Goal: Information Seeking & Learning: Learn about a topic

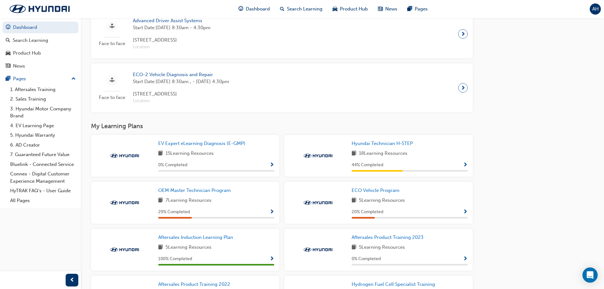
scroll to position [442, 0]
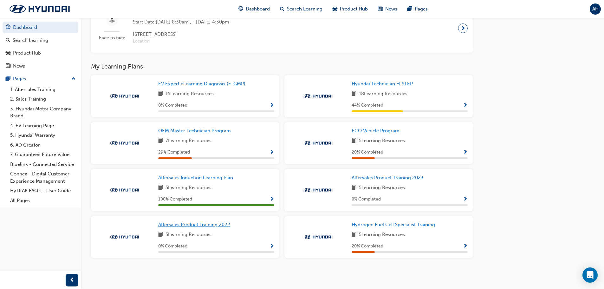
click at [208, 221] on span "Aftersales Product Training 2022" at bounding box center [194, 224] width 72 height 6
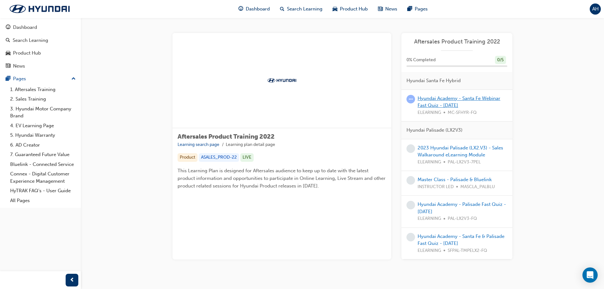
click at [478, 98] on link "Hyundai Academy - Santa Fe Webinar Fast Quiz - [DATE]" at bounding box center [458, 101] width 83 height 13
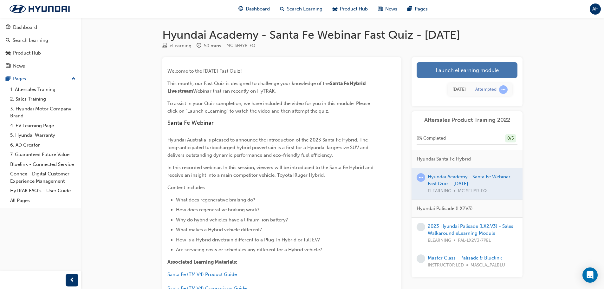
click at [457, 74] on link "Launch eLearning module" at bounding box center [466, 70] width 101 height 16
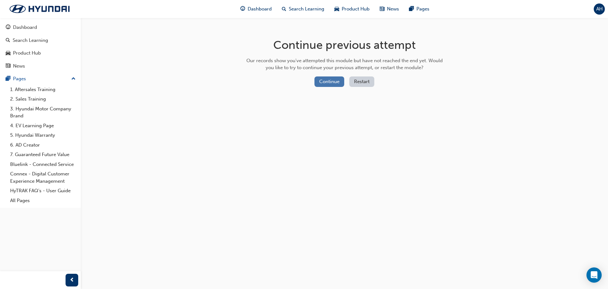
click at [334, 81] on button "Continue" at bounding box center [330, 81] width 30 height 10
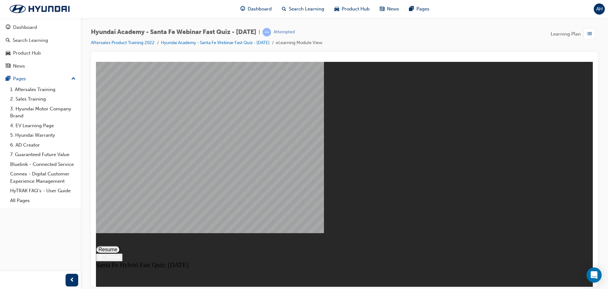
click at [120, 245] on button "Resume" at bounding box center [108, 249] width 24 height 8
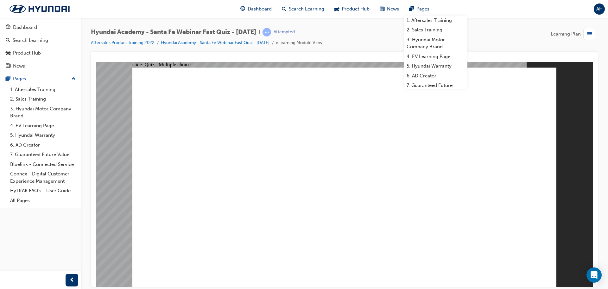
radio input "true"
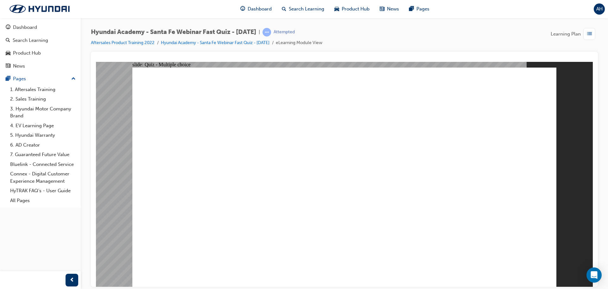
radio input "true"
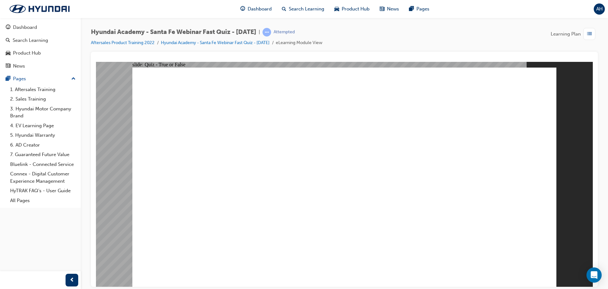
radio input "true"
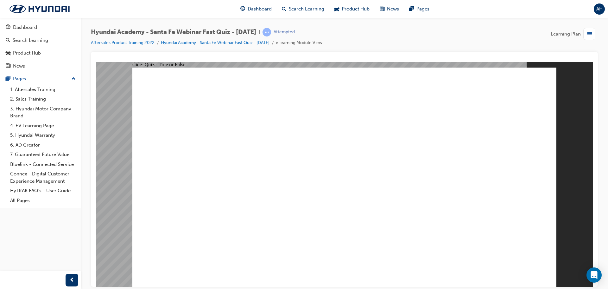
radio input "true"
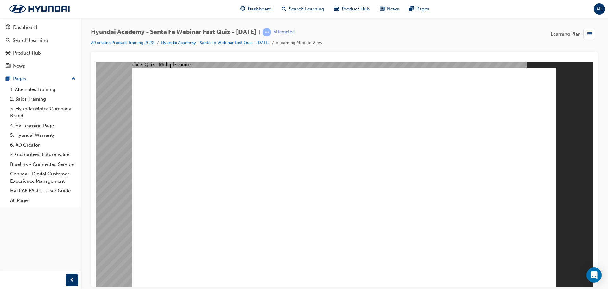
radio input "true"
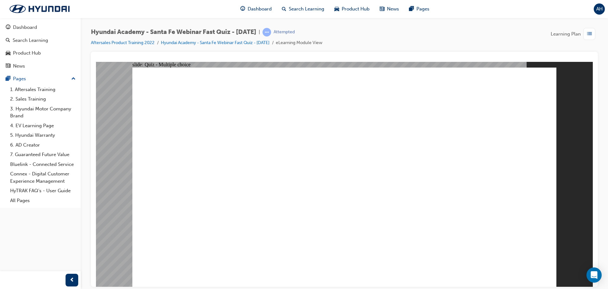
radio input "true"
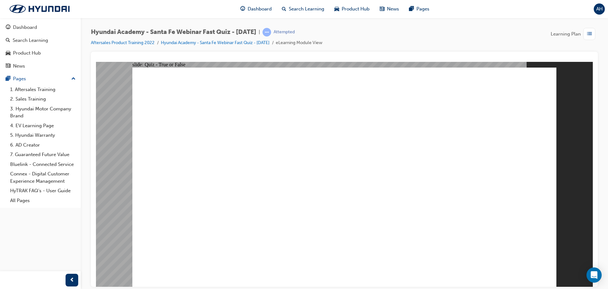
radio input "true"
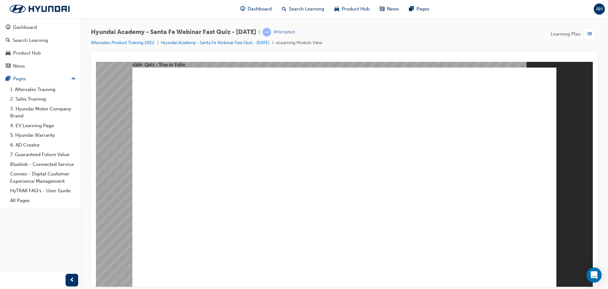
radio input "false"
radio input "true"
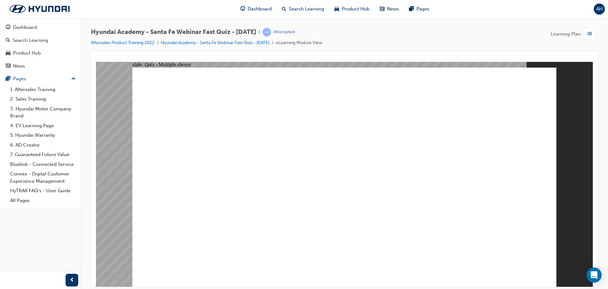
radio input "true"
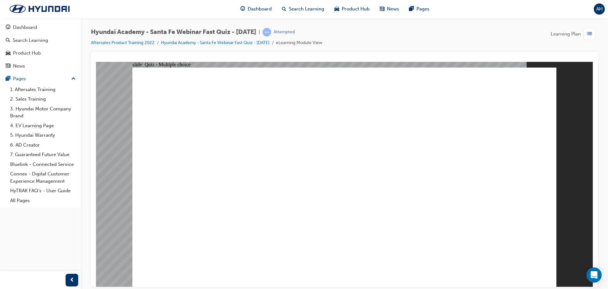
radio input "true"
drag, startPoint x: 257, startPoint y: 231, endPoint x: 297, endPoint y: 238, distance: 40.9
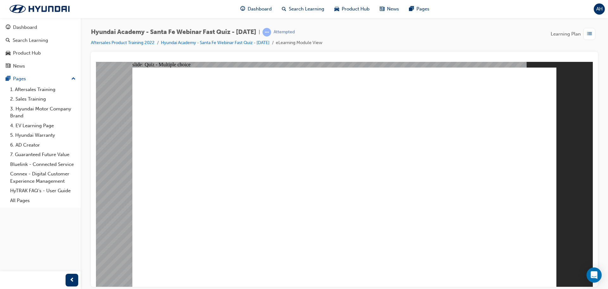
radio input "true"
drag, startPoint x: 442, startPoint y: 233, endPoint x: 408, endPoint y: 285, distance: 61.5
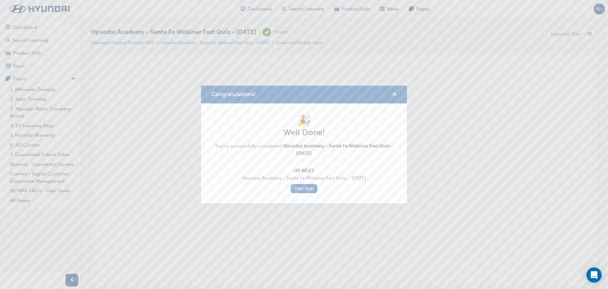
click at [395, 93] on span "cross-icon" at bounding box center [394, 95] width 5 height 6
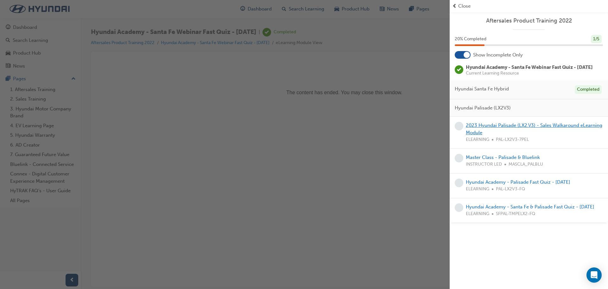
click at [499, 134] on link "2023 Hyundai Palisade (LX2.V3) - Sales Walkaround eLearning Module" at bounding box center [534, 128] width 137 height 13
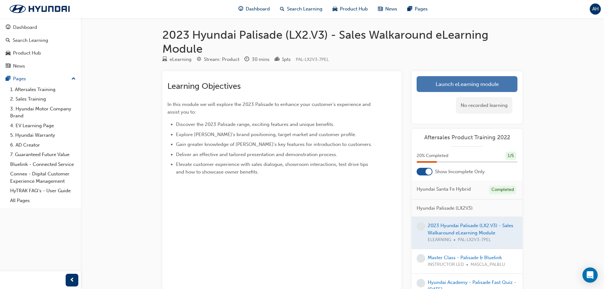
click at [473, 90] on link "Launch eLearning module" at bounding box center [466, 84] width 101 height 16
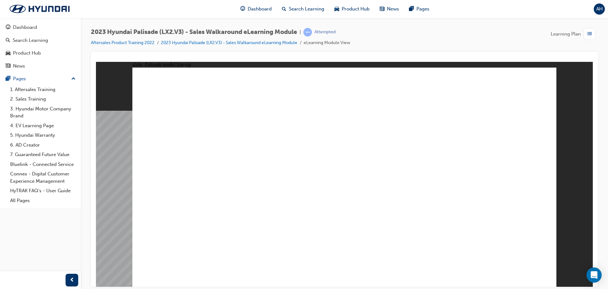
drag, startPoint x: 419, startPoint y: 169, endPoint x: 424, endPoint y: 177, distance: 9.2
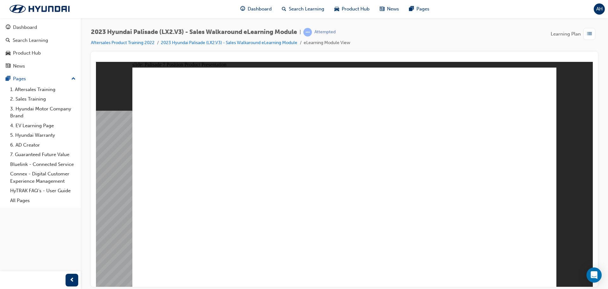
click at [96, 61] on image at bounding box center [96, 61] width 0 height 0
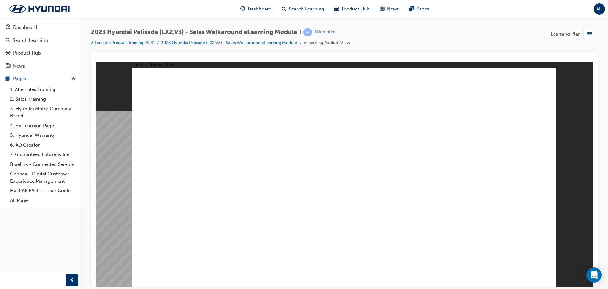
click at [96, 61] on image at bounding box center [96, 61] width 0 height 0
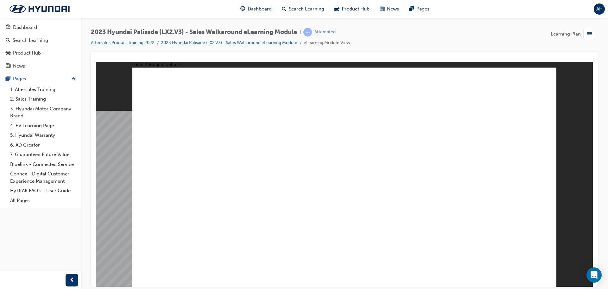
click at [96, 61] on image at bounding box center [96, 61] width 0 height 0
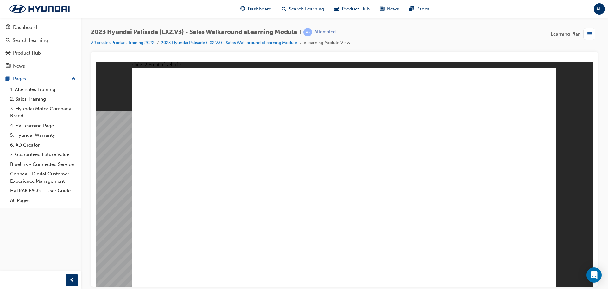
drag, startPoint x: 487, startPoint y: 235, endPoint x: 468, endPoint y: 228, distance: 20.4
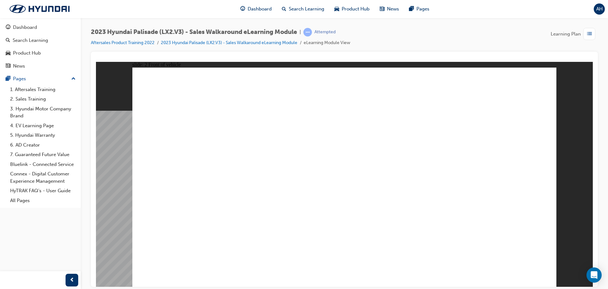
drag, startPoint x: 470, startPoint y: 150, endPoint x: 489, endPoint y: 101, distance: 52.4
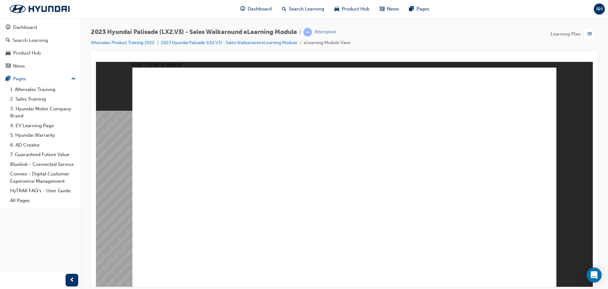
click at [96, 61] on image at bounding box center [96, 61] width 0 height 0
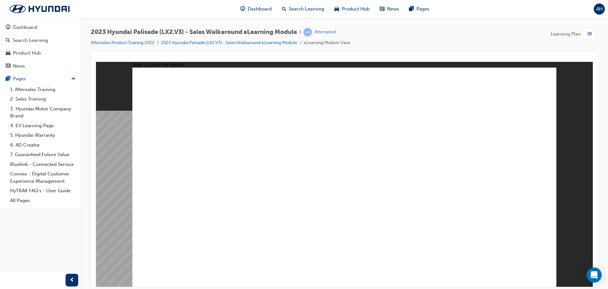
drag, startPoint x: 551, startPoint y: 72, endPoint x: 542, endPoint y: 75, distance: 8.9
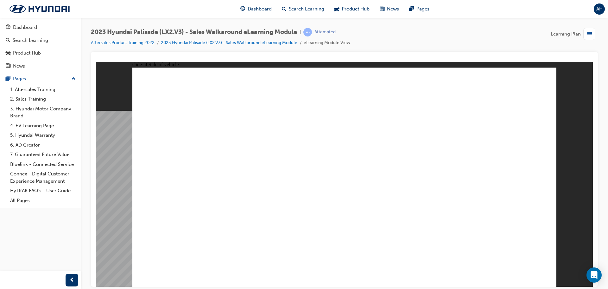
drag, startPoint x: 538, startPoint y: 73, endPoint x: 544, endPoint y: 74, distance: 6.0
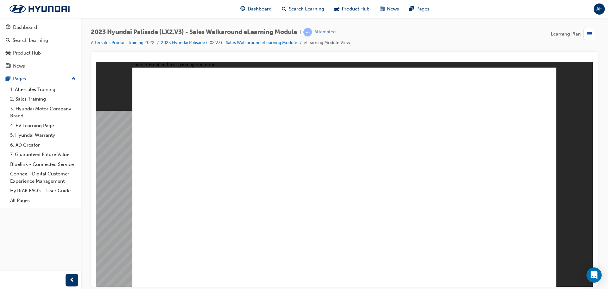
click at [96, 61] on image at bounding box center [96, 61] width 0 height 0
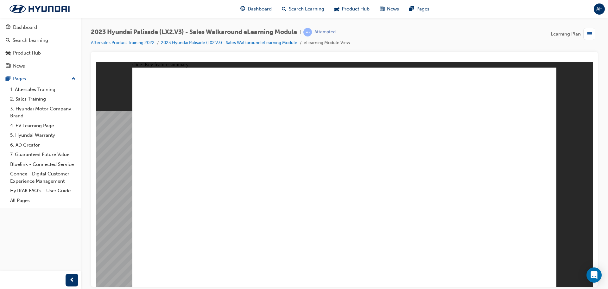
drag, startPoint x: 278, startPoint y: 95, endPoint x: 315, endPoint y: 155, distance: 70.6
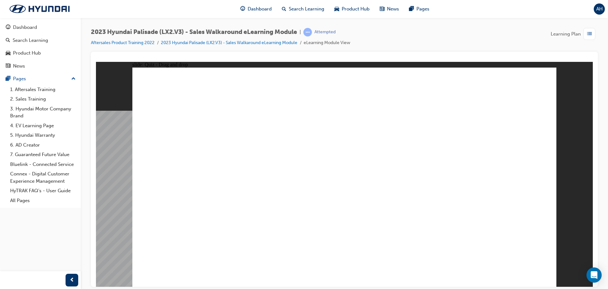
drag, startPoint x: 520, startPoint y: 100, endPoint x: 231, endPoint y: 182, distance: 300.7
drag, startPoint x: 340, startPoint y: 99, endPoint x: 492, endPoint y: 183, distance: 174.3
drag, startPoint x: 415, startPoint y: 99, endPoint x: 394, endPoint y: 214, distance: 116.9
drag, startPoint x: 238, startPoint y: 101, endPoint x: 185, endPoint y: 182, distance: 95.9
drag, startPoint x: 199, startPoint y: 134, endPoint x: 333, endPoint y: 240, distance: 170.6
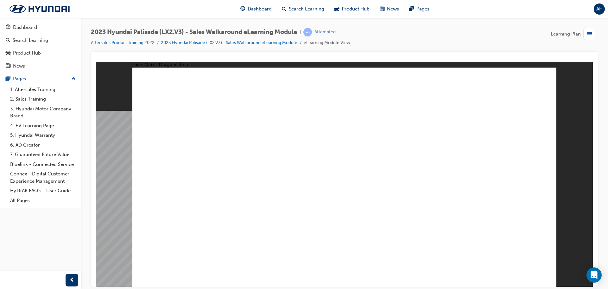
drag, startPoint x: 453, startPoint y: 237, endPoint x: 443, endPoint y: 267, distance: 31.4
drag, startPoint x: 506, startPoint y: 208, endPoint x: 312, endPoint y: 97, distance: 223.7
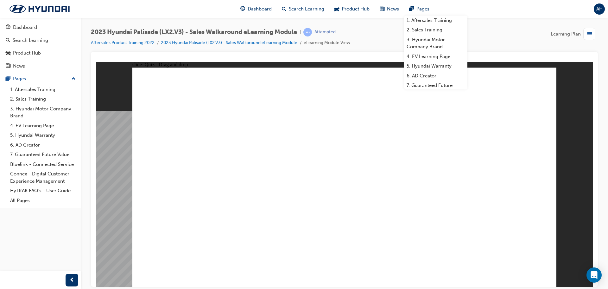
click at [584, 109] on div "slide: Quiz - Drag and drop Rectangle 16 Drag each item below to the left. Posi…" at bounding box center [344, 173] width 497 height 225
drag, startPoint x: 498, startPoint y: 123, endPoint x: 304, endPoint y: 237, distance: 225.1
drag, startPoint x: 528, startPoint y: 99, endPoint x: 339, endPoint y: 124, distance: 190.5
drag, startPoint x: 302, startPoint y: 123, endPoint x: 505, endPoint y: 119, distance: 203.4
drag, startPoint x: 505, startPoint y: 99, endPoint x: 329, endPoint y: 125, distance: 178.6
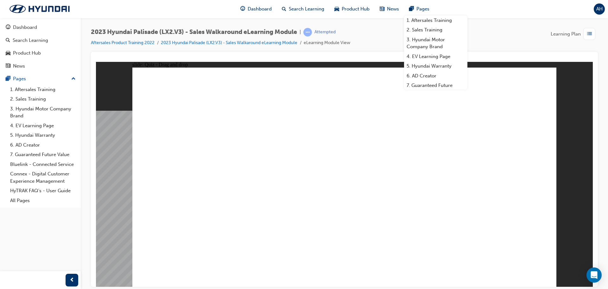
drag, startPoint x: 517, startPoint y: 163, endPoint x: 328, endPoint y: 148, distance: 189.7
drag, startPoint x: 508, startPoint y: 144, endPoint x: 307, endPoint y: 169, distance: 202.7
drag, startPoint x: 317, startPoint y: 169, endPoint x: 321, endPoint y: 193, distance: 24.4
drag, startPoint x: 495, startPoint y: 189, endPoint x: 311, endPoint y: 176, distance: 184.2
drag, startPoint x: 479, startPoint y: 237, endPoint x: 300, endPoint y: 221, distance: 179.8
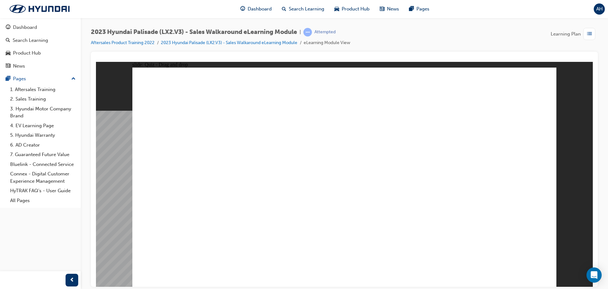
drag, startPoint x: 330, startPoint y: 218, endPoint x: 201, endPoint y: 156, distance: 143.1
drag, startPoint x: 194, startPoint y: 221, endPoint x: 323, endPoint y: 167, distance: 140.3
drag, startPoint x: 533, startPoint y: 213, endPoint x: 246, endPoint y: 157, distance: 292.3
drag, startPoint x: 285, startPoint y: 217, endPoint x: 288, endPoint y: 161, distance: 56.1
drag, startPoint x: 154, startPoint y: 214, endPoint x: 314, endPoint y: 214, distance: 160.3
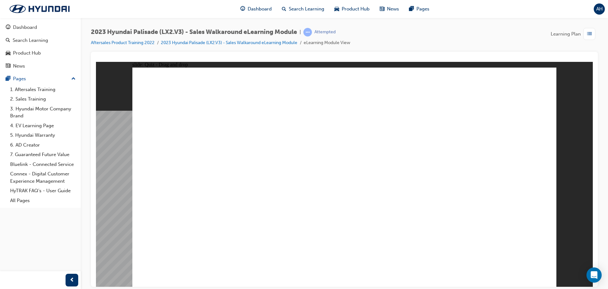
drag, startPoint x: 454, startPoint y: 218, endPoint x: 291, endPoint y: 162, distance: 171.8
drag, startPoint x: 485, startPoint y: 219, endPoint x: 358, endPoint y: 158, distance: 140.7
drag, startPoint x: 160, startPoint y: 213, endPoint x: 188, endPoint y: 215, distance: 28.3
drag, startPoint x: 239, startPoint y: 216, endPoint x: 524, endPoint y: 158, distance: 291.0
drag, startPoint x: 469, startPoint y: 163, endPoint x: 484, endPoint y: 152, distance: 19.0
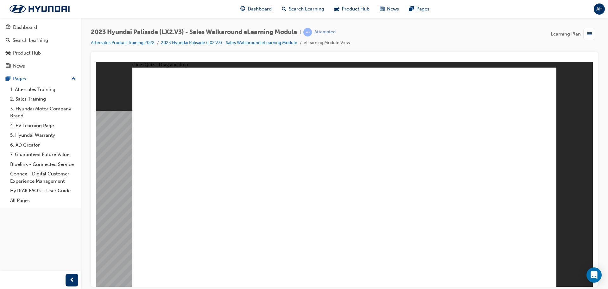
drag, startPoint x: 406, startPoint y: 213, endPoint x: 159, endPoint y: 158, distance: 253.4
drag, startPoint x: 281, startPoint y: 215, endPoint x: 451, endPoint y: 156, distance: 180.5
drag, startPoint x: 164, startPoint y: 213, endPoint x: 416, endPoint y: 155, distance: 258.1
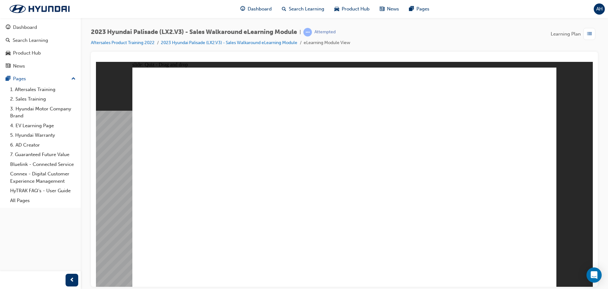
drag, startPoint x: 204, startPoint y: 101, endPoint x: 328, endPoint y: 157, distance: 136.7
drag, startPoint x: 391, startPoint y: 204, endPoint x: 385, endPoint y: 216, distance: 13.6
drag, startPoint x: 328, startPoint y: 103, endPoint x: 505, endPoint y: 190, distance: 196.8
drag, startPoint x: 239, startPoint y: 121, endPoint x: 183, endPoint y: 185, distance: 85.2
drag, startPoint x: 377, startPoint y: 97, endPoint x: 240, endPoint y: 177, distance: 158.5
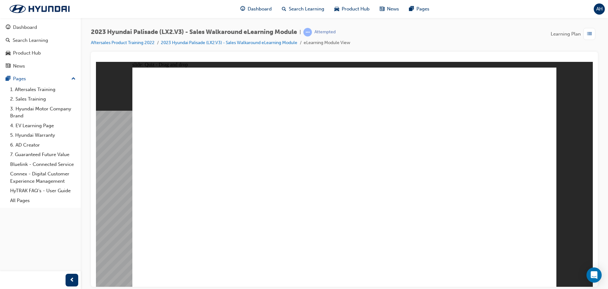
drag, startPoint x: 489, startPoint y: 99, endPoint x: 326, endPoint y: 242, distance: 217.3
radio input "true"
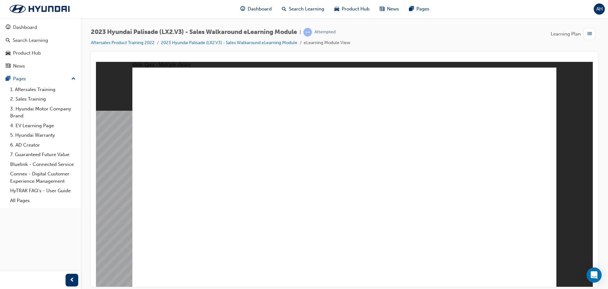
drag, startPoint x: 351, startPoint y: 140, endPoint x: 460, endPoint y: 171, distance: 112.9
drag, startPoint x: 349, startPoint y: 242, endPoint x: 497, endPoint y: 152, distance: 173.2
drag, startPoint x: 365, startPoint y: 118, endPoint x: 435, endPoint y: 169, distance: 87.3
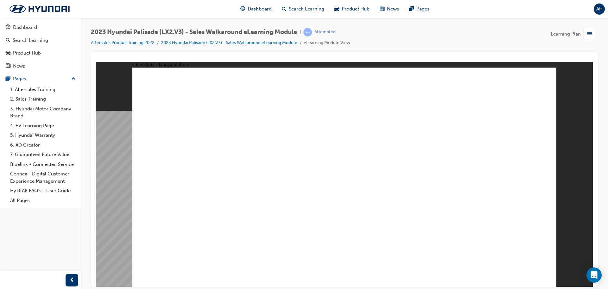
drag, startPoint x: 356, startPoint y: 222, endPoint x: 257, endPoint y: 198, distance: 102.0
drag, startPoint x: 348, startPoint y: 201, endPoint x: 508, endPoint y: 166, distance: 164.4
drag, startPoint x: 358, startPoint y: 184, endPoint x: 290, endPoint y: 165, distance: 70.9
drag, startPoint x: 359, startPoint y: 156, endPoint x: 256, endPoint y: 165, distance: 103.4
drag, startPoint x: 359, startPoint y: 266, endPoint x: 260, endPoint y: 176, distance: 133.9
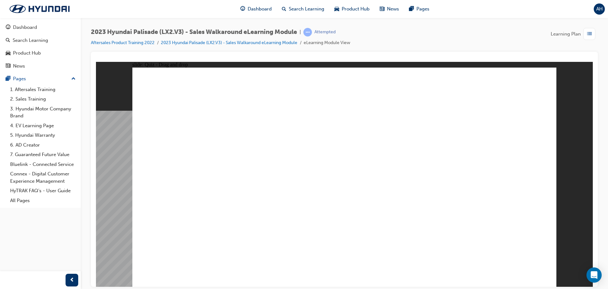
radio input "true"
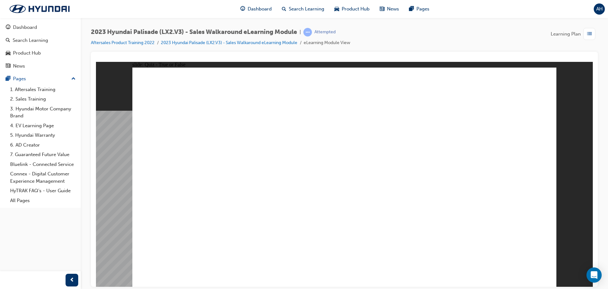
radio input "true"
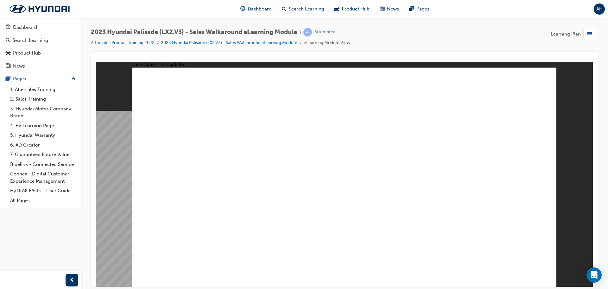
radio input "true"
drag, startPoint x: 383, startPoint y: 97, endPoint x: 313, endPoint y: 234, distance: 153.9
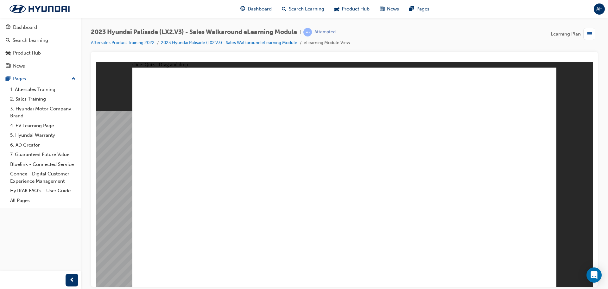
drag, startPoint x: 313, startPoint y: 241, endPoint x: 311, endPoint y: 193, distance: 48.2
drag, startPoint x: 476, startPoint y: 102, endPoint x: 310, endPoint y: 238, distance: 215.0
drag, startPoint x: 304, startPoint y: 194, endPoint x: 358, endPoint y: 100, distance: 108.7
drag, startPoint x: 373, startPoint y: 96, endPoint x: 302, endPoint y: 189, distance: 117.3
drag, startPoint x: 450, startPoint y: 143, endPoint x: 310, endPoint y: 99, distance: 146.8
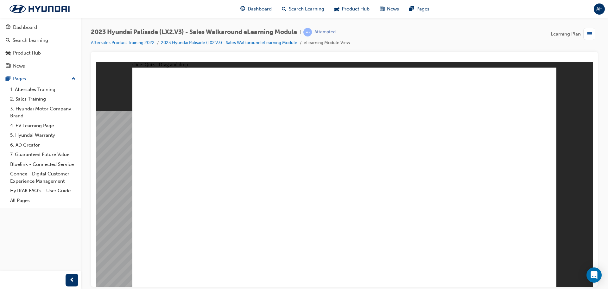
drag, startPoint x: 439, startPoint y: 100, endPoint x: 491, endPoint y: 237, distance: 146.9
drag, startPoint x: 267, startPoint y: 103, endPoint x: 493, endPoint y: 197, distance: 244.2
drag, startPoint x: 309, startPoint y: 97, endPoint x: 263, endPoint y: 145, distance: 67.0
drag, startPoint x: 256, startPoint y: 114, endPoint x: 519, endPoint y: 150, distance: 265.4
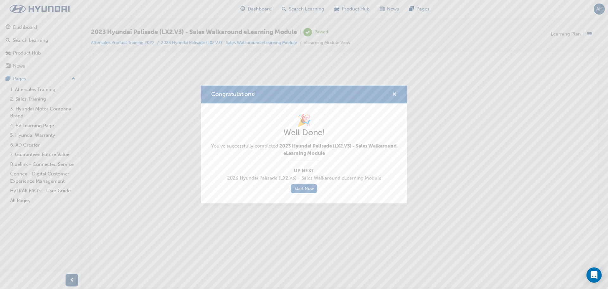
click at [395, 95] on span "cross-icon" at bounding box center [394, 95] width 5 height 6
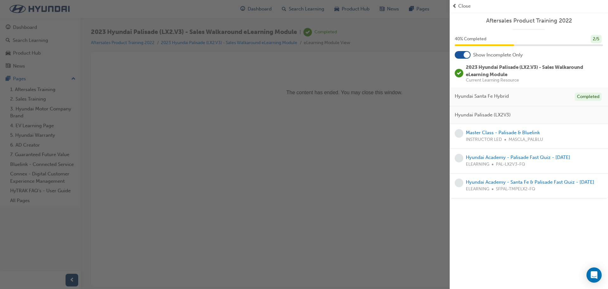
click at [421, 158] on div "button" at bounding box center [225, 144] width 450 height 289
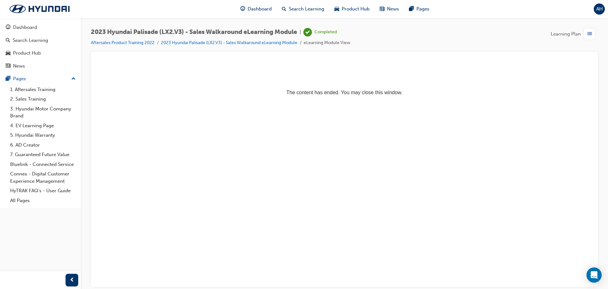
click at [585, 30] on div "button" at bounding box center [590, 34] width 12 height 12
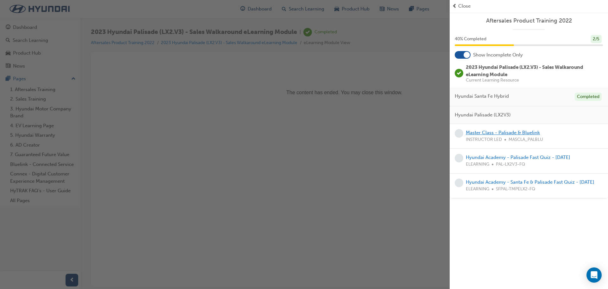
click at [515, 134] on link "Master Class - Palisade & Bluelink" at bounding box center [503, 133] width 74 height 6
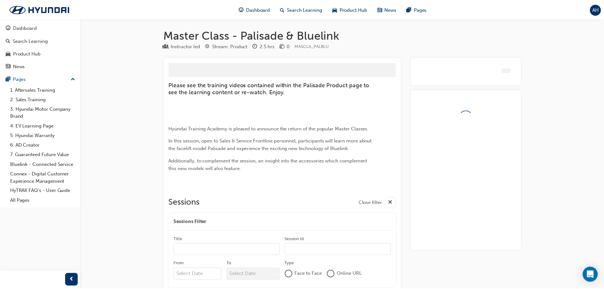
scroll to position [41, 0]
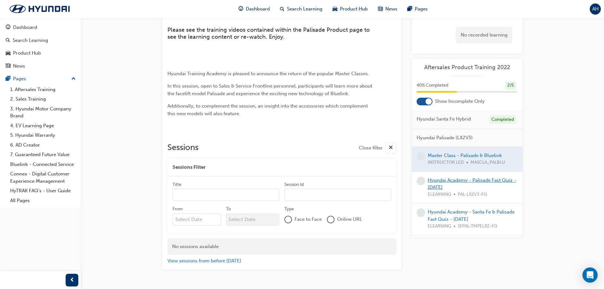
click at [467, 180] on link "Hyundai Academy - Palisade Fast Quiz - August 2022" at bounding box center [471, 183] width 88 height 13
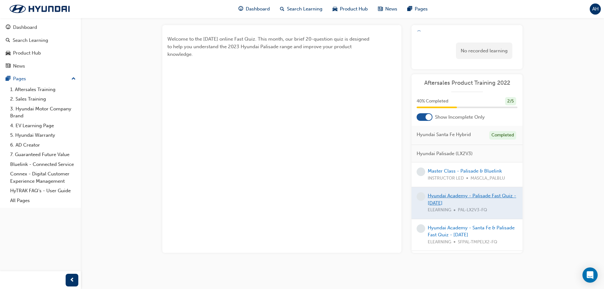
scroll to position [41, 0]
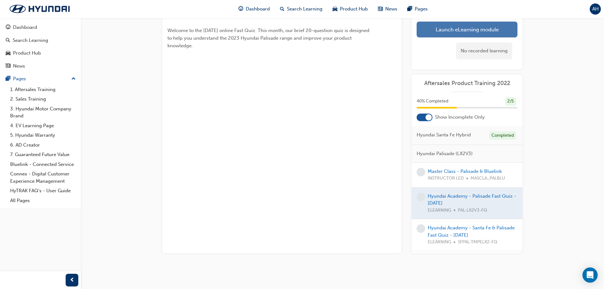
click at [467, 25] on link "Launch eLearning module" at bounding box center [466, 30] width 101 height 16
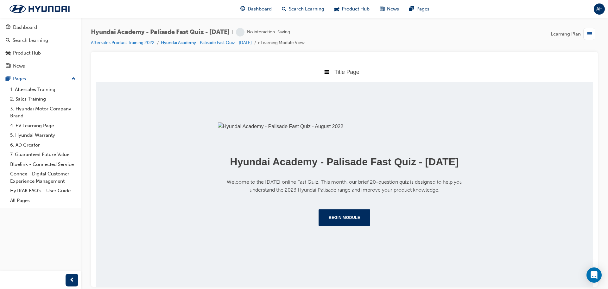
scroll to position [85, 0]
click at [339, 225] on button "Begin Module" at bounding box center [345, 217] width 52 height 16
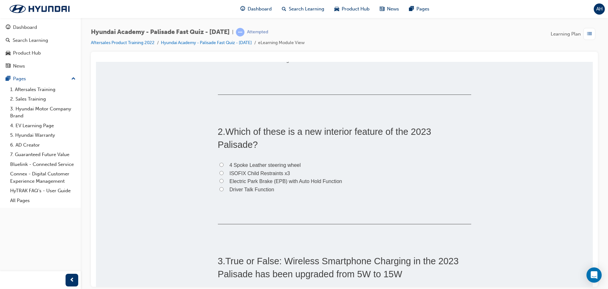
scroll to position [0, 0]
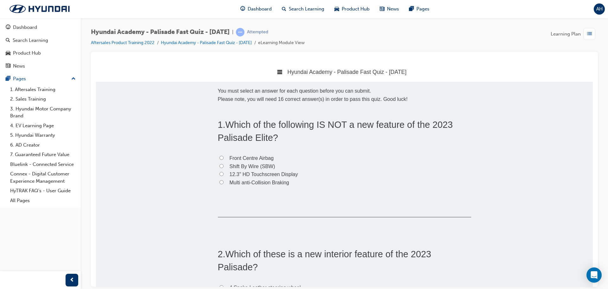
click at [277, 72] on icon at bounding box center [279, 71] width 5 height 5
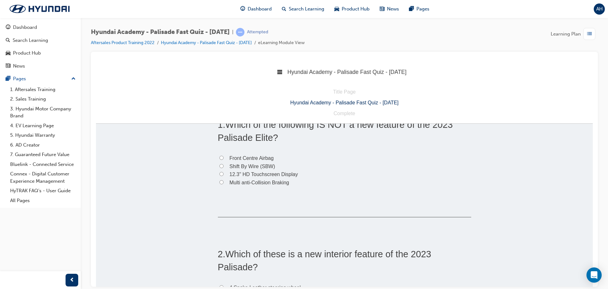
click at [275, 75] on div "Hyundai Academy - Palisade Fast Quiz - August 2022" at bounding box center [344, 71] width 497 height 20
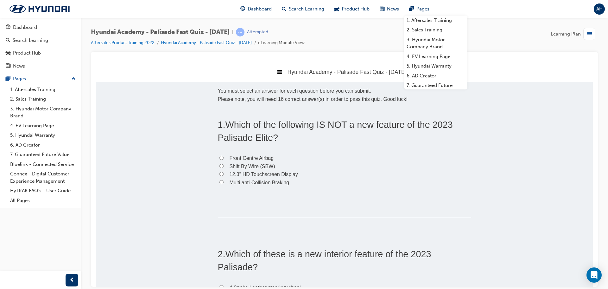
click at [317, 125] on span "Which of the following IS NOT a new feature of the 2023 Palisade Elite?" at bounding box center [335, 130] width 235 height 23
drag, startPoint x: 325, startPoint y: 104, endPoint x: 350, endPoint y: 41, distance: 67.7
click at [263, 157] on span "Front Centre Airbag" at bounding box center [252, 157] width 44 height 5
click at [224, 157] on input "Front Centre Airbag" at bounding box center [222, 157] width 4 height 4
radio input "true"
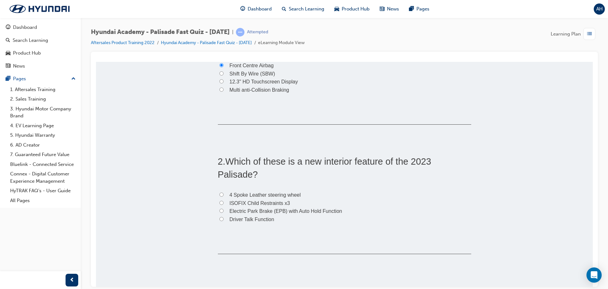
scroll to position [95, 0]
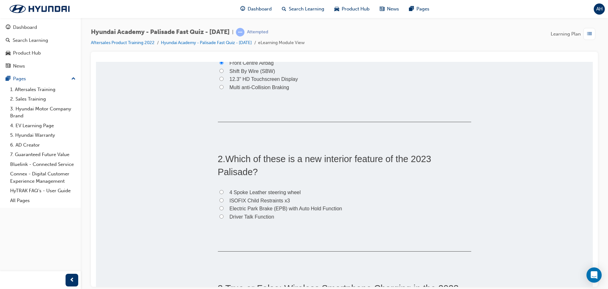
click at [220, 191] on input "4 Spoke Leather steering wheel" at bounding box center [222, 191] width 4 height 4
radio input "true"
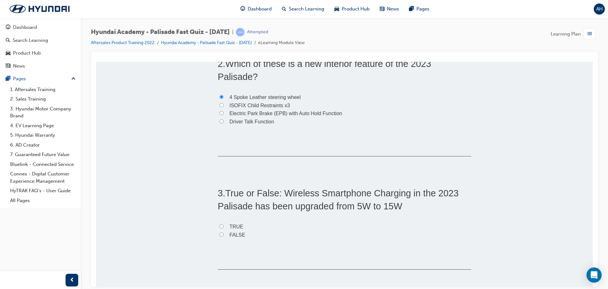
scroll to position [222, 0]
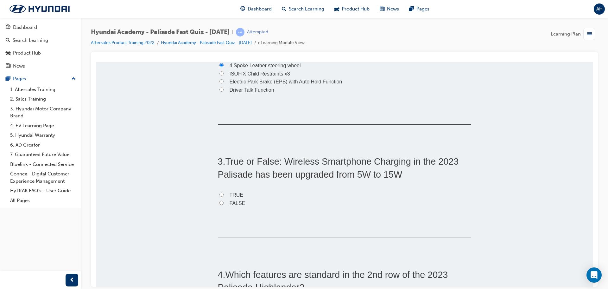
click at [234, 203] on span "FALSE" at bounding box center [238, 202] width 16 height 5
click at [224, 203] on input "FALSE" at bounding box center [222, 202] width 4 height 4
radio input "true"
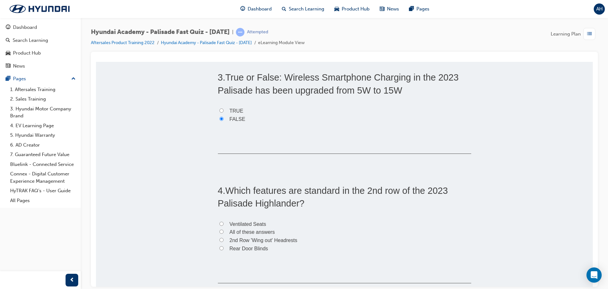
scroll to position [317, 0]
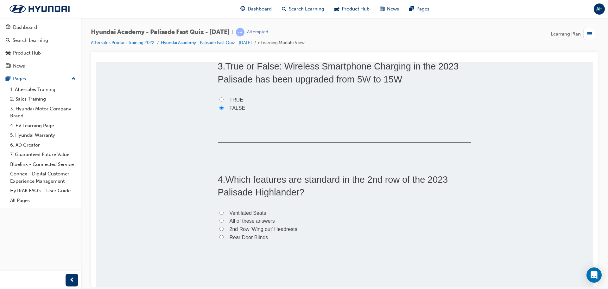
drag, startPoint x: 219, startPoint y: 99, endPoint x: 288, endPoint y: 138, distance: 80.0
click at [220, 99] on input "TRUE" at bounding box center [222, 99] width 4 height 4
radio input "true"
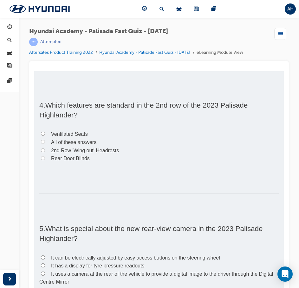
scroll to position [352, 0]
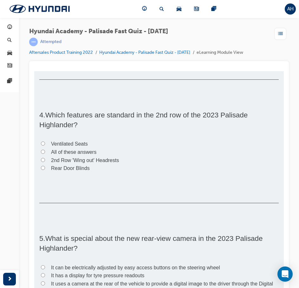
drag, startPoint x: 48, startPoint y: 142, endPoint x: 51, endPoint y: 144, distance: 3.4
click at [48, 142] on label "Ventilated Seats" at bounding box center [158, 144] width 239 height 8
click at [45, 142] on input "Ventilated Seats" at bounding box center [43, 144] width 4 height 4
radio input "true"
click at [72, 153] on span "All of these answers" at bounding box center [73, 152] width 45 height 5
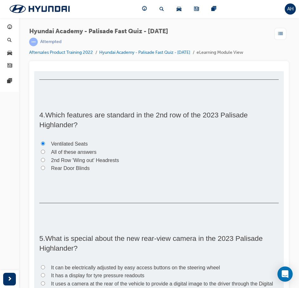
click at [45, 153] on input "All of these answers" at bounding box center [43, 152] width 4 height 4
radio input "true"
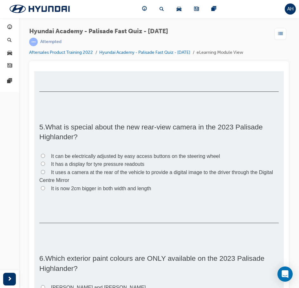
scroll to position [479, 0]
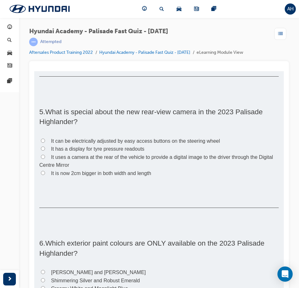
click at [97, 159] on span "It uses a camera at the rear of the vehicle to provide a digital image to the d…" at bounding box center [155, 162] width 233 height 14
click at [45, 159] on input "It uses a camera at the rear of the vehicle to provide a digital image to the d…" at bounding box center [43, 157] width 4 height 4
radio input "true"
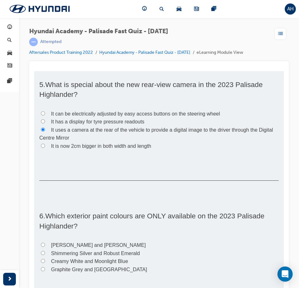
scroll to position [574, 0]
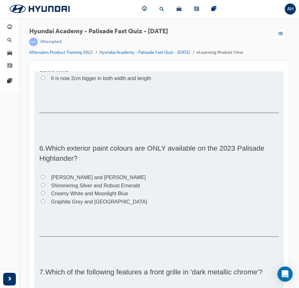
drag, startPoint x: 114, startPoint y: 181, endPoint x: 129, endPoint y: 188, distance: 15.9
click at [114, 181] on label "Olivine Grey and Gaia Brown" at bounding box center [158, 178] width 239 height 8
click at [45, 179] on input "Olivine Grey and Gaia Brown" at bounding box center [43, 177] width 4 height 4
radio input "true"
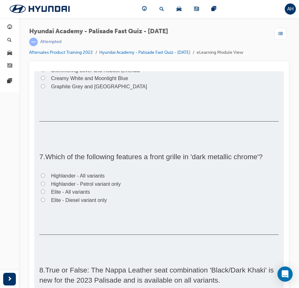
scroll to position [701, 0]
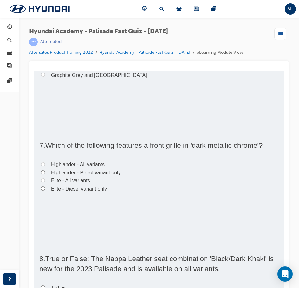
drag, startPoint x: 89, startPoint y: 181, endPoint x: 99, endPoint y: 184, distance: 10.9
click at [89, 181] on span "Elite - All variants" at bounding box center [70, 180] width 39 height 5
click at [45, 181] on input "Elite - All variants" at bounding box center [43, 180] width 4 height 4
radio input "true"
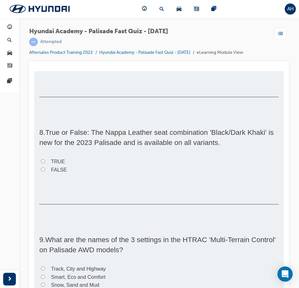
scroll to position [828, 0]
click at [66, 168] on span "FALSE" at bounding box center [59, 169] width 16 height 5
click at [45, 168] on input "FALSE" at bounding box center [43, 169] width 4 height 4
radio input "true"
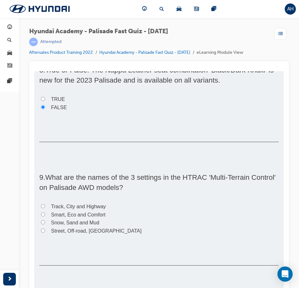
scroll to position [923, 0]
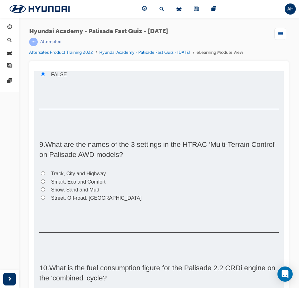
click at [68, 190] on span "Snow, Sand and Mud" at bounding box center [75, 189] width 48 height 5
click at [45, 190] on input "Snow, Sand and Mud" at bounding box center [43, 190] width 4 height 4
radio input "true"
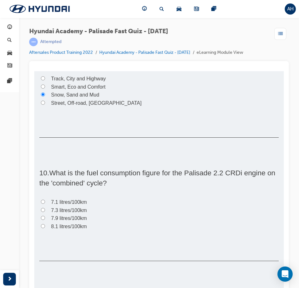
scroll to position [1049, 0]
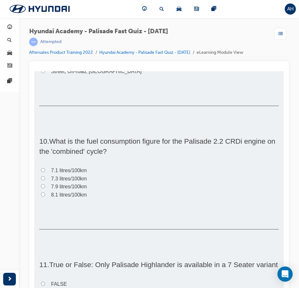
drag, startPoint x: 66, startPoint y: 180, endPoint x: 76, endPoint y: 184, distance: 10.7
click at [66, 180] on span "7.3 litres/100km" at bounding box center [69, 178] width 36 height 5
click at [45, 180] on input "7.3 litres/100km" at bounding box center [43, 178] width 4 height 4
radio input "true"
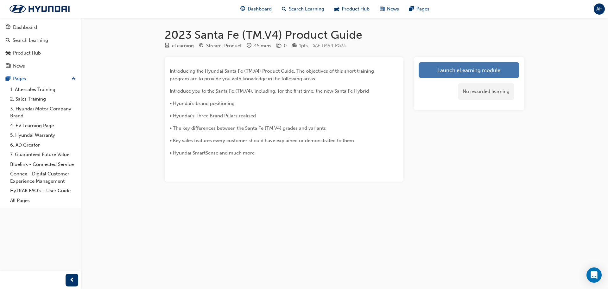
click at [473, 72] on link "Launch eLearning module" at bounding box center [469, 70] width 101 height 16
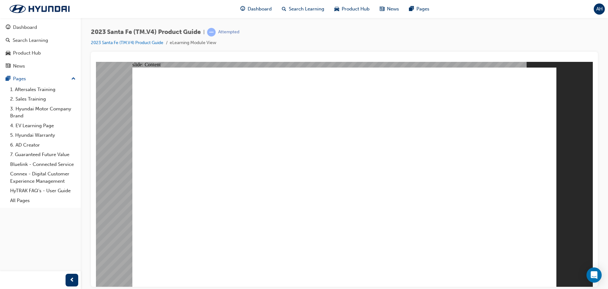
click at [96, 61] on image at bounding box center [96, 61] width 0 height 0
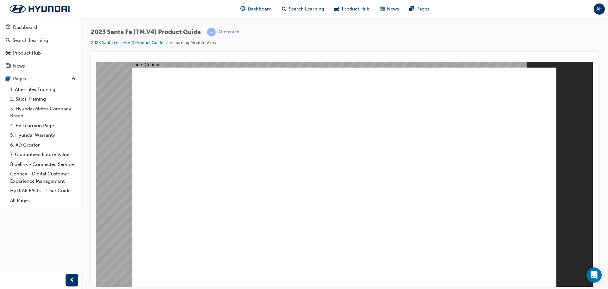
click at [96, 61] on image at bounding box center [96, 61] width 0 height 0
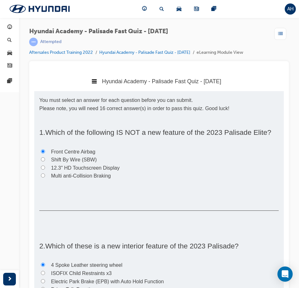
scroll to position [1176, 0]
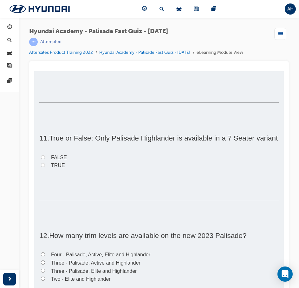
click at [54, 168] on span "TRUE" at bounding box center [58, 165] width 14 height 5
click at [45, 167] on input "TRUE" at bounding box center [43, 165] width 4 height 4
radio input "true"
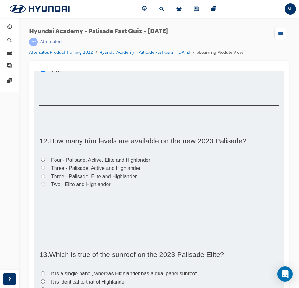
scroll to position [1271, 0]
click at [91, 187] on span "Two - Elite and Highlander" at bounding box center [81, 184] width 60 height 5
click at [45, 186] on input "Two - Elite and Highlander" at bounding box center [43, 184] width 4 height 4
radio input "true"
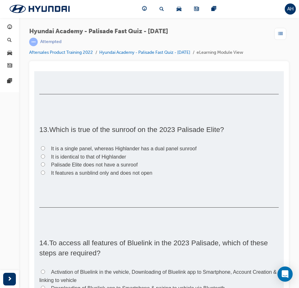
scroll to position [1398, 0]
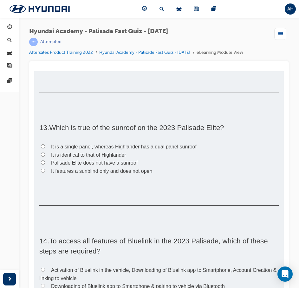
click at [101, 158] on span "It is identical to that of Highlander" at bounding box center [88, 154] width 75 height 5
click at [45, 157] on input "It is identical to that of Highlander" at bounding box center [43, 155] width 4 height 4
radio input "true"
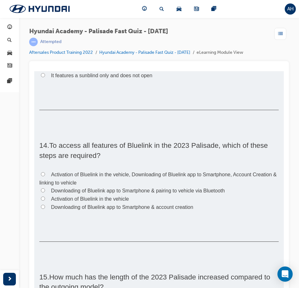
scroll to position [1525, 0]
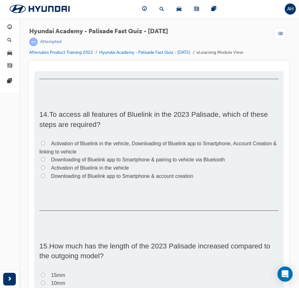
click at [183, 154] on span "Activation of Bluelink in the vehicle, Downloading of Bluelink app to Smartphon…" at bounding box center [157, 148] width 237 height 14
click at [45, 145] on input "Activation of Bluelink in the vehicle, Downloading of Bluelink app to Smartphon…" at bounding box center [43, 143] width 4 height 4
radio input "true"
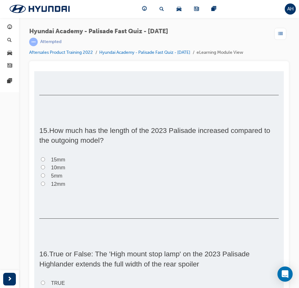
scroll to position [1651, 0]
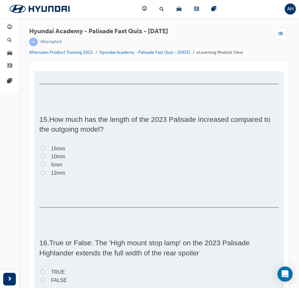
drag, startPoint x: 43, startPoint y: 159, endPoint x: 165, endPoint y: 197, distance: 127.8
click at [43, 150] on input "15mm" at bounding box center [43, 148] width 4 height 4
radio input "true"
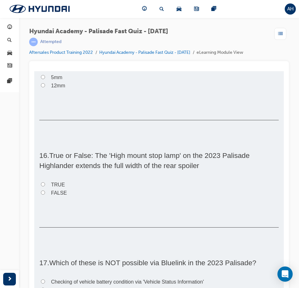
scroll to position [1746, 0]
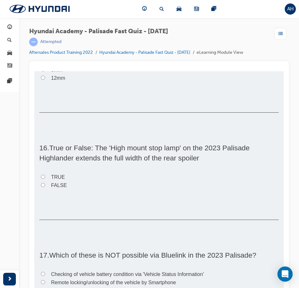
click at [66, 188] on span "FALSE" at bounding box center [59, 185] width 16 height 5
click at [45, 187] on input "FALSE" at bounding box center [43, 185] width 4 height 4
radio input "true"
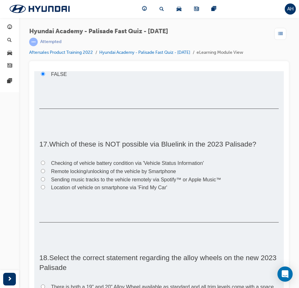
scroll to position [1873, 0]
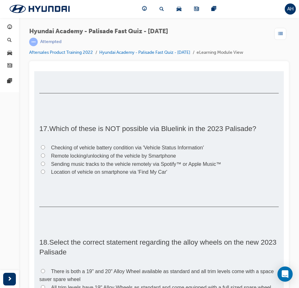
click at [153, 167] on span "Sending music tracks to the vehicle remotely via Spotify™ or Apple Music™" at bounding box center [136, 164] width 170 height 5
click at [45, 166] on input "Sending music tracks to the vehicle remotely via Spotify™ or Apple Music™" at bounding box center [43, 164] width 4 height 4
radio input "true"
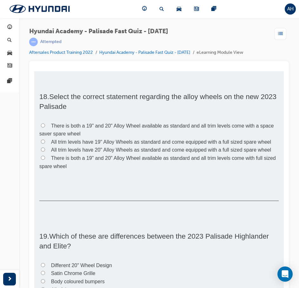
scroll to position [2019, 0]
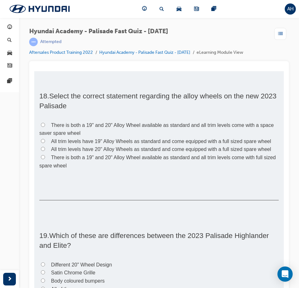
click at [132, 152] on span "All trim levels have 20" Alloy Wheels as standard and come equipped with a full…" at bounding box center [161, 149] width 220 height 5
click at [45, 151] on input "All trim levels have 20" Alloy Wheels as standard and come equipped with a full…" at bounding box center [43, 149] width 4 height 4
radio input "true"
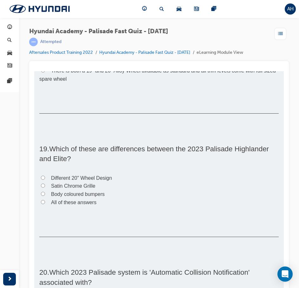
scroll to position [2146, 0]
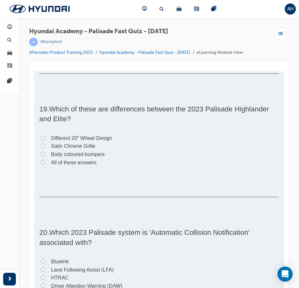
click at [89, 165] on span "All of these answers" at bounding box center [73, 162] width 45 height 5
click at [45, 164] on input "All of these answers" at bounding box center [43, 162] width 4 height 4
radio input "true"
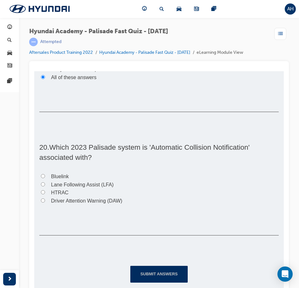
scroll to position [2241, 0]
click at [101, 200] on span "Driver Attention Warning (DAW)" at bounding box center [86, 200] width 71 height 5
click at [45, 200] on input "Driver Attention Warning (DAW)" at bounding box center [43, 201] width 4 height 4
radio input "true"
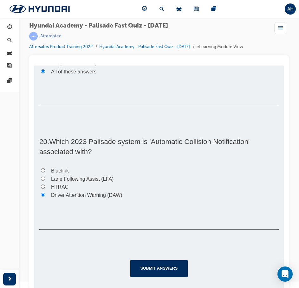
scroll to position [7, 0]
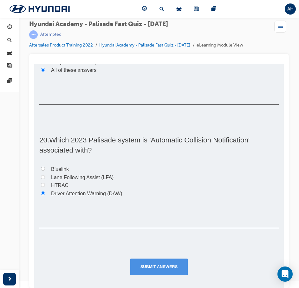
click at [150, 263] on button "Submit Answers" at bounding box center [159, 267] width 58 height 16
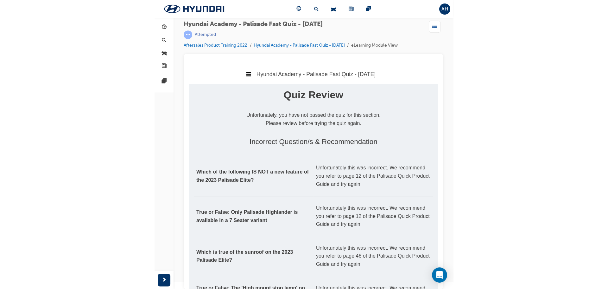
scroll to position [0, 0]
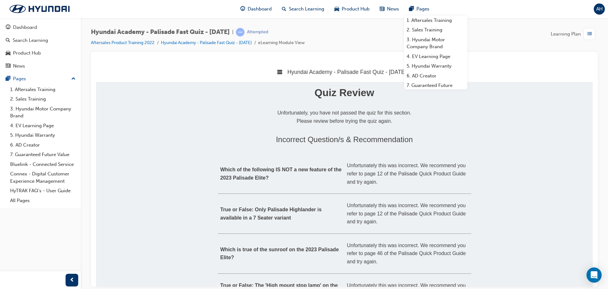
click at [298, 150] on div "Incorrect Question/s & Recommendation Which of the following IS NOT a new featu…" at bounding box center [344, 244] width 253 height 218
click at [298, 138] on h2 "Incorrect Question/s & Recommendation" at bounding box center [344, 139] width 253 height 9
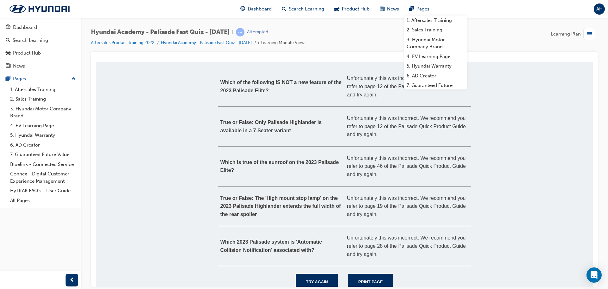
scroll to position [104, 0]
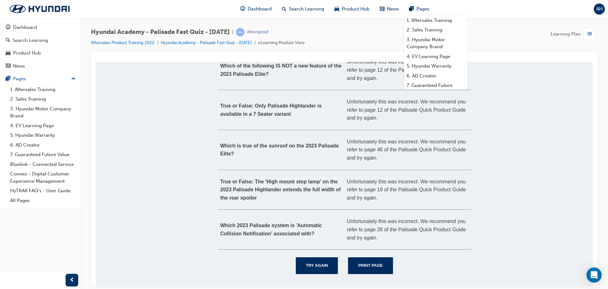
drag, startPoint x: 317, startPoint y: 266, endPoint x: 465, endPoint y: 168, distance: 177.8
click at [298, 168] on td "Unfortunately this was incorrect. We recommend you refer to page 46 of the Pali…" at bounding box center [408, 149] width 127 height 40
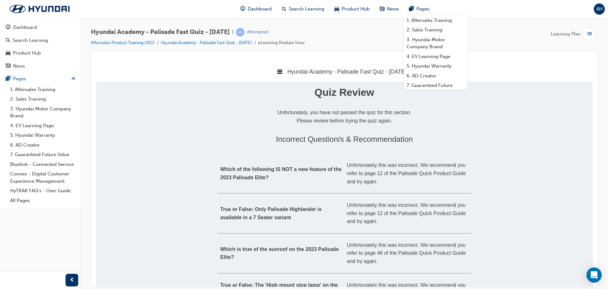
scroll to position [0, 0]
click at [298, 110] on div "Quiz Review Unfortunately, you have not passed the quiz for this section. Pleas…" at bounding box center [344, 235] width 497 height 308
click at [277, 72] on icon at bounding box center [279, 71] width 5 height 5
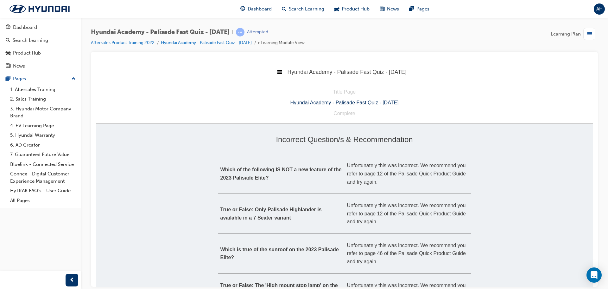
click at [273, 181] on div "Which of the following IS NOT a new feature of the 2023 Palisade Elite?" at bounding box center [282, 173] width 122 height 16
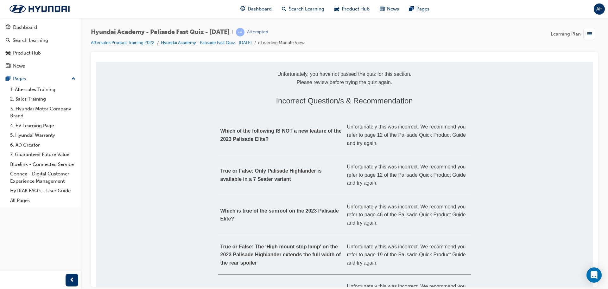
scroll to position [104, 0]
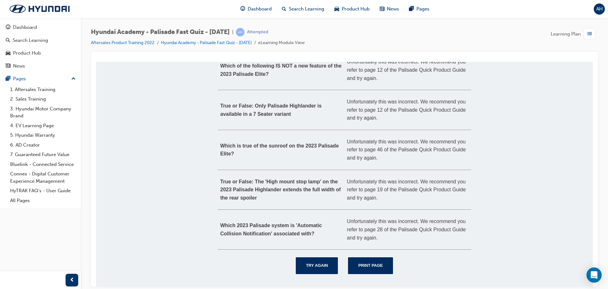
drag, startPoint x: 318, startPoint y: 270, endPoint x: 285, endPoint y: 113, distance: 161.1
click at [280, 108] on div "True or False: Only Palisade Highlander is available in a 7 Seater variant" at bounding box center [282, 109] width 122 height 16
click at [298, 272] on button "Print Page" at bounding box center [370, 265] width 45 height 16
click at [298, 261] on button "Try Again" at bounding box center [317, 265] width 42 height 16
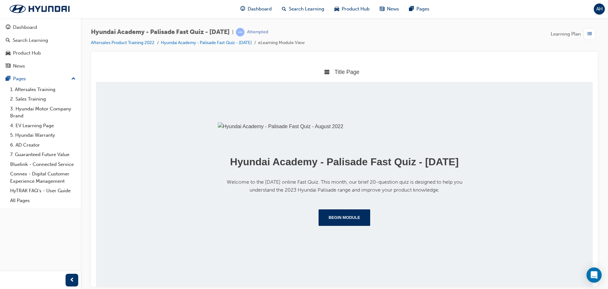
scroll to position [85, 0]
click at [298, 225] on button "Begin Module" at bounding box center [345, 217] width 52 height 16
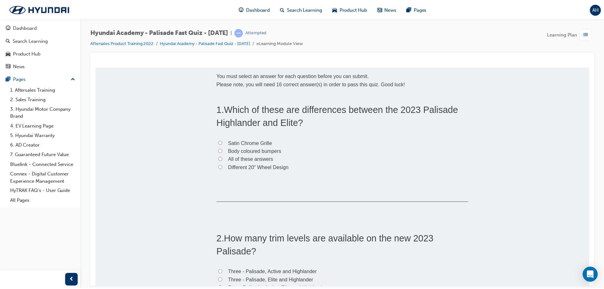
scroll to position [0, 0]
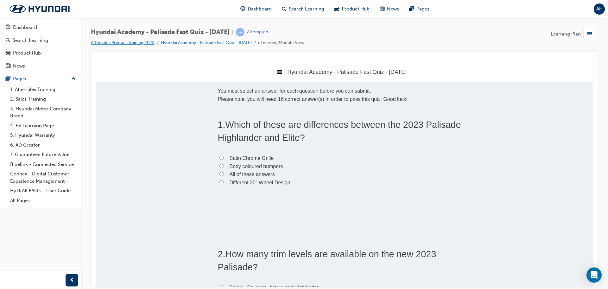
click at [147, 42] on link "Aftersales Product Training 2022" at bounding box center [123, 42] width 64 height 5
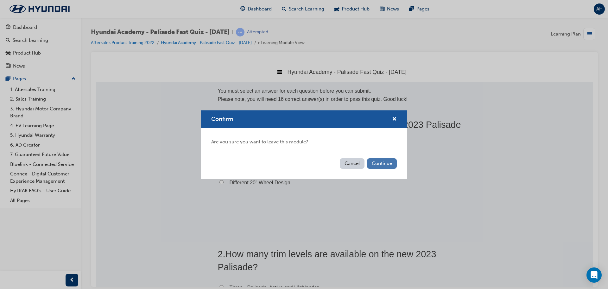
click at [298, 162] on button "Continue" at bounding box center [382, 163] width 30 height 10
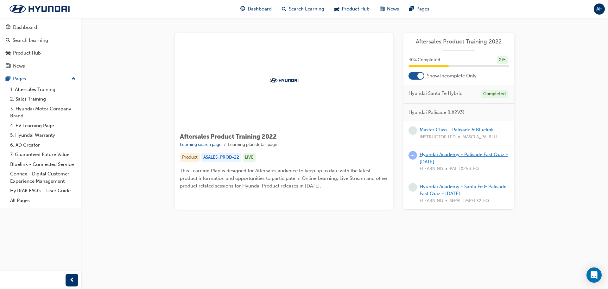
click at [298, 155] on link "Hyundai Academy - Palisade Fast Quiz - August 2022" at bounding box center [464, 157] width 88 height 13
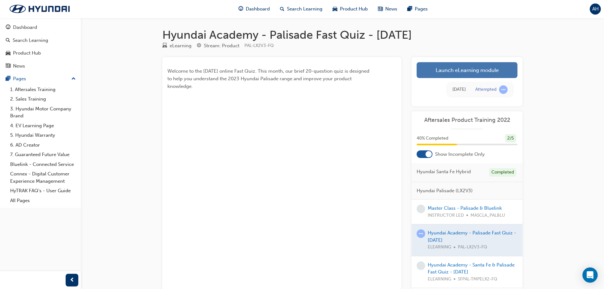
click at [298, 72] on link "Launch eLearning module" at bounding box center [466, 70] width 101 height 16
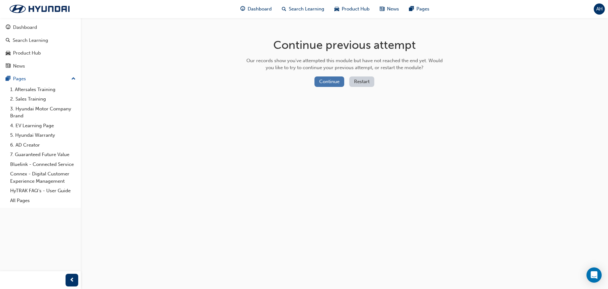
click at [298, 80] on button "Continue" at bounding box center [330, 81] width 30 height 10
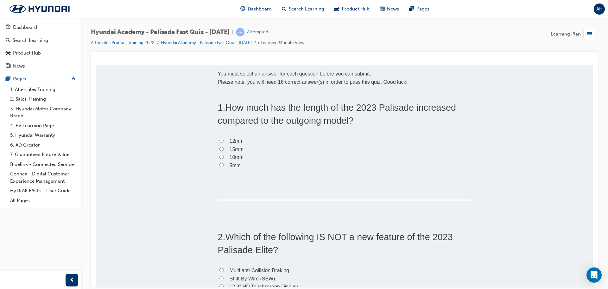
scroll to position [32, 0]
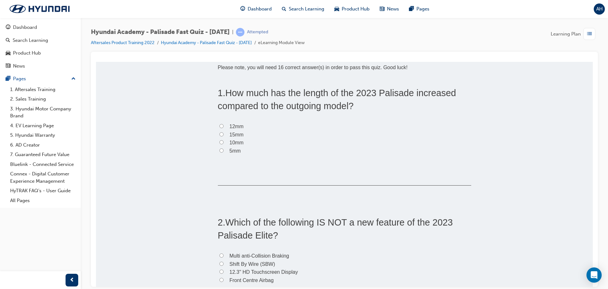
click at [218, 135] on label "15mm" at bounding box center [344, 134] width 253 height 8
click at [220, 135] on input "15mm" at bounding box center [222, 134] width 4 height 4
radio input "true"
click at [220, 135] on input "15mm" at bounding box center [222, 134] width 4 height 4
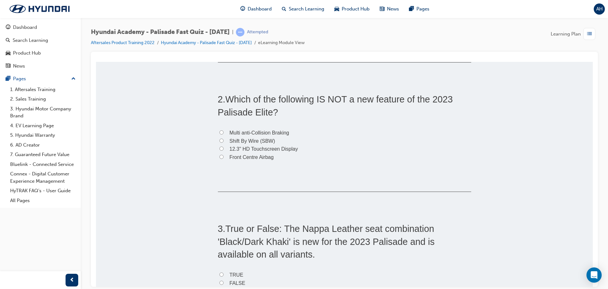
scroll to position [158, 0]
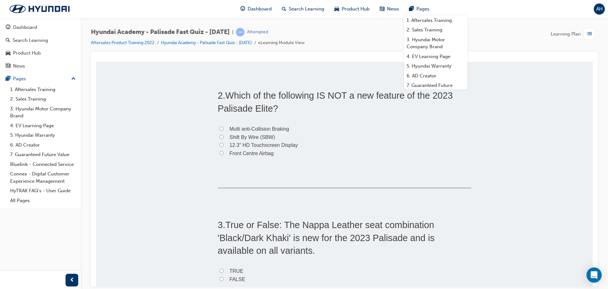
click at [173, 60] on div at bounding box center [344, 59] width 497 height 5
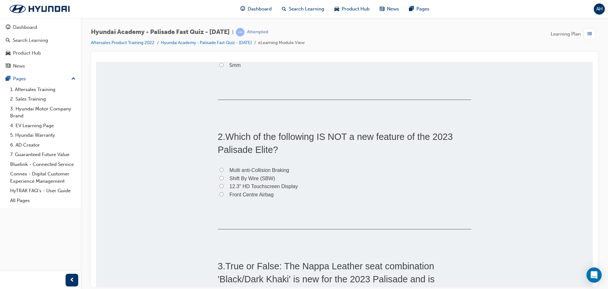
scroll to position [127, 0]
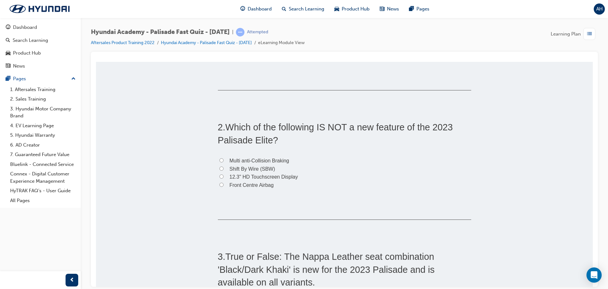
click at [298, 169] on label "Shift By Wire (SBW)" at bounding box center [344, 168] width 253 height 8
click at [224, 169] on input "Shift By Wire (SBW)" at bounding box center [222, 168] width 4 height 4
radio input "true"
click at [247, 178] on span "12.3" HD Touchscreen Display" at bounding box center [264, 176] width 68 height 5
click at [224, 178] on input "12.3" HD Touchscreen Display" at bounding box center [222, 176] width 4 height 4
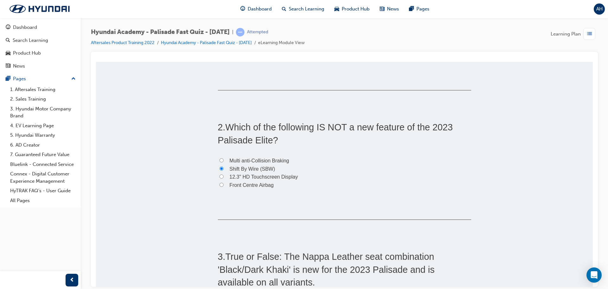
radio input "true"
click at [248, 169] on span "Shift By Wire (SBW)" at bounding box center [253, 168] width 46 height 5
click at [224, 169] on input "Shift By Wire (SBW)" at bounding box center [222, 168] width 4 height 4
radio input "true"
click at [248, 158] on span "Multi anti-Collision Braking" at bounding box center [260, 159] width 60 height 5
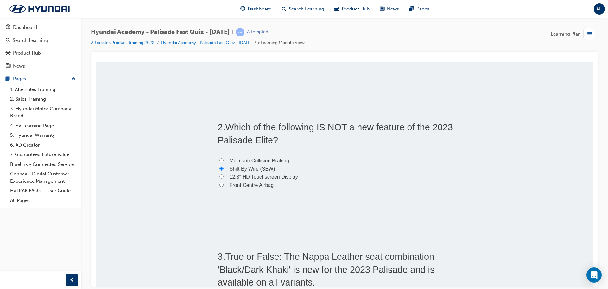
click at [224, 158] on input "Multi anti-Collision Braking" at bounding box center [222, 160] width 4 height 4
radio input "true"
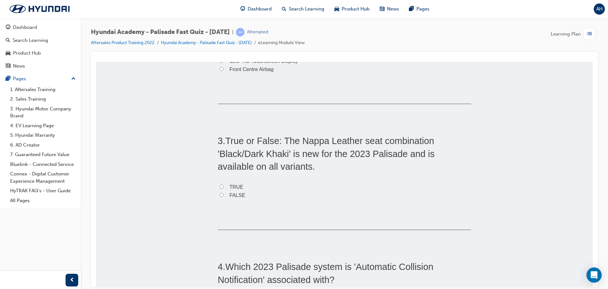
scroll to position [253, 0]
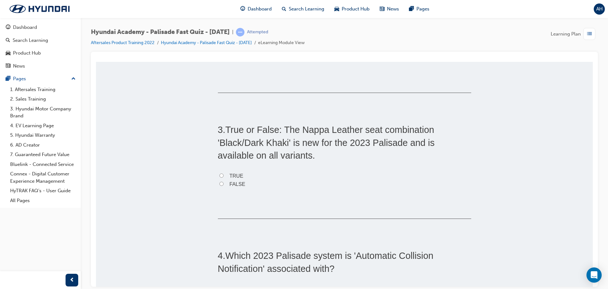
click at [237, 183] on span "FALSE" at bounding box center [238, 183] width 16 height 5
click at [224, 183] on input "FALSE" at bounding box center [222, 183] width 4 height 4
radio input "true"
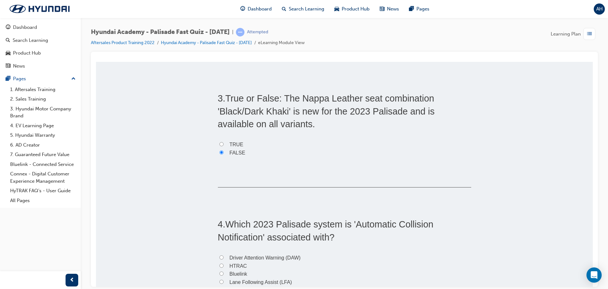
scroll to position [285, 0]
click at [239, 146] on label "TRUE" at bounding box center [344, 144] width 253 height 8
click at [224, 145] on input "TRUE" at bounding box center [222, 143] width 4 height 4
radio input "true"
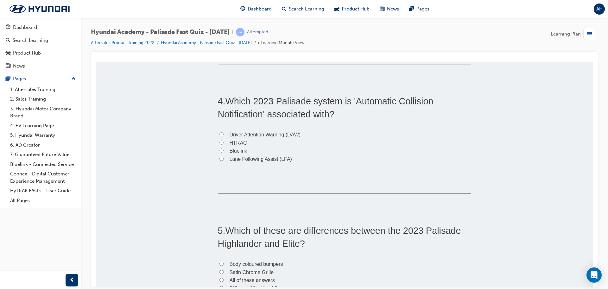
scroll to position [412, 0]
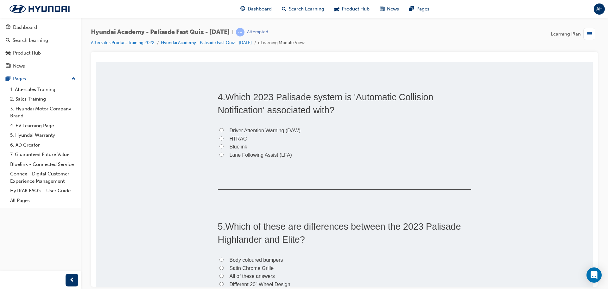
click at [244, 153] on span "Lane Following Assist (LFA)" at bounding box center [261, 154] width 62 height 5
click at [224, 153] on input "Lane Following Assist (LFA)" at bounding box center [222, 154] width 4 height 4
radio input "true"
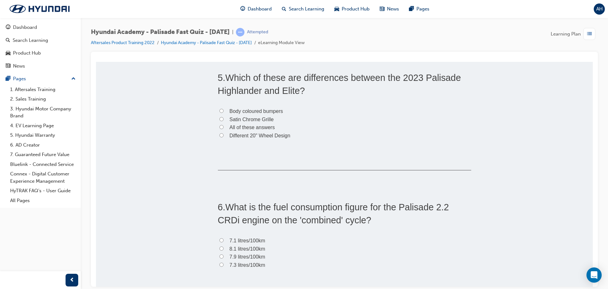
scroll to position [602, 0]
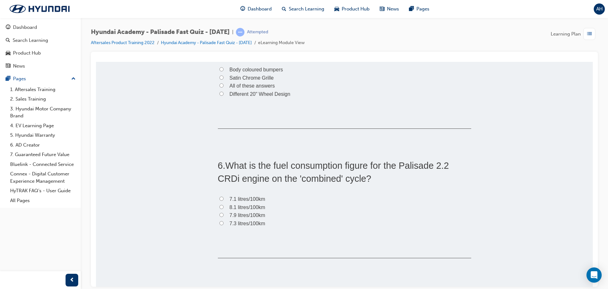
click at [245, 223] on span "7.3 litres/100km" at bounding box center [248, 222] width 36 height 5
click at [224, 223] on input "7.3 litres/100km" at bounding box center [222, 223] width 4 height 4
radio input "true"
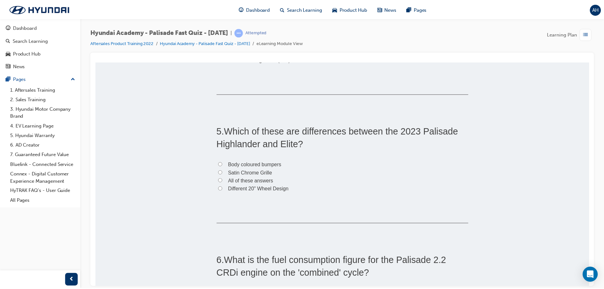
scroll to position [507, 0]
click at [298, 13] on div "Product Hub" at bounding box center [351, 9] width 45 height 13
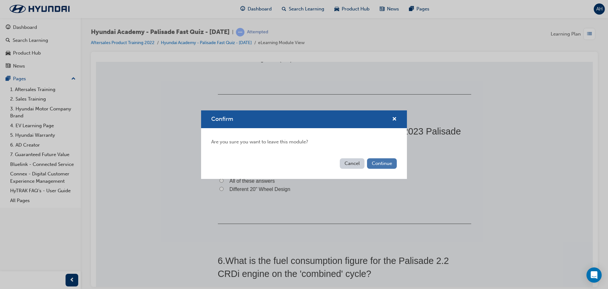
click at [298, 168] on button "Continue" at bounding box center [382, 163] width 30 height 10
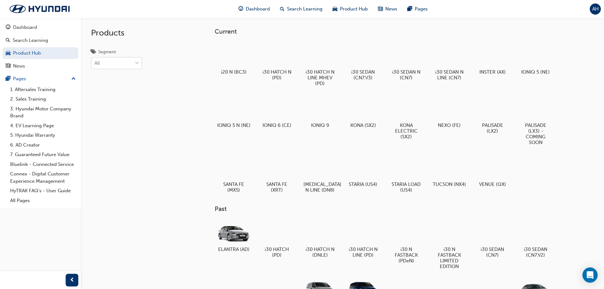
click at [136, 65] on span "down-icon" at bounding box center [137, 63] width 4 height 8
click at [95, 65] on input "Segment All" at bounding box center [94, 62] width 1 height 5
click at [164, 108] on div "Products Segment All" at bounding box center [133, 162] width 105 height 289
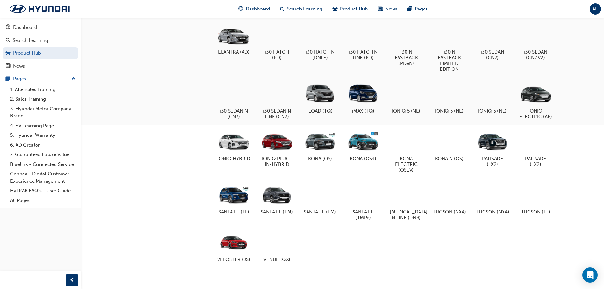
scroll to position [203, 0]
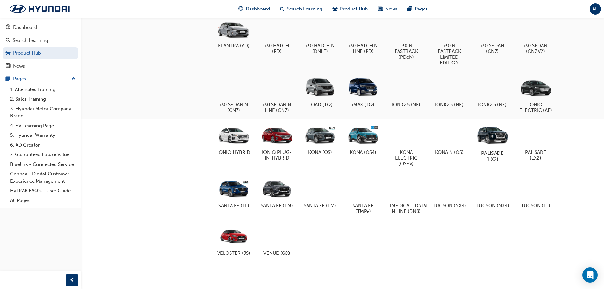
click at [298, 157] on h5 "PALISADE (LX2)" at bounding box center [491, 156] width 35 height 12
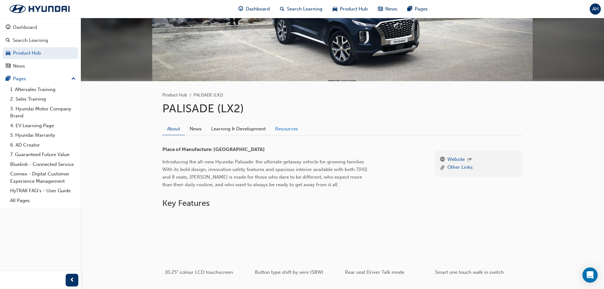
click at [281, 130] on link "Resources" at bounding box center [286, 129] width 32 height 12
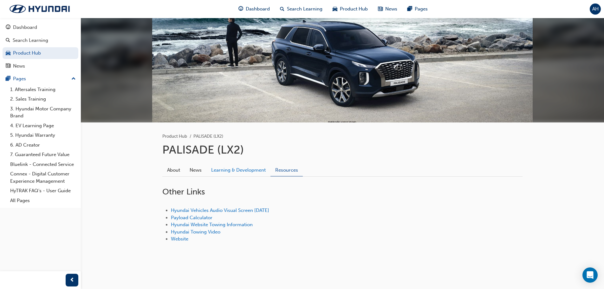
click at [232, 169] on link "Learning & Development" at bounding box center [238, 170] width 64 height 12
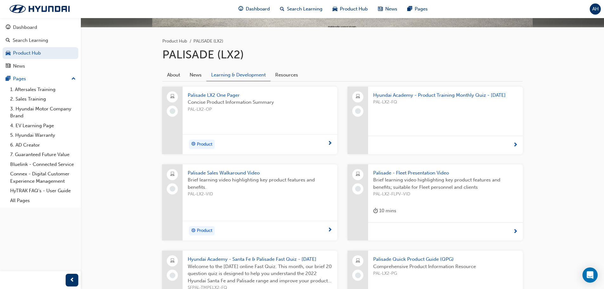
scroll to position [181, 0]
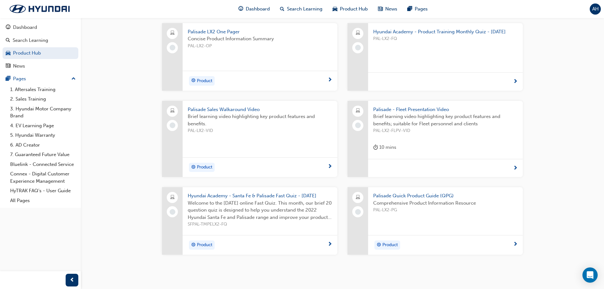
click at [298, 199] on span "Palisade Quick Product Guide (QPG)" at bounding box center [445, 195] width 144 height 7
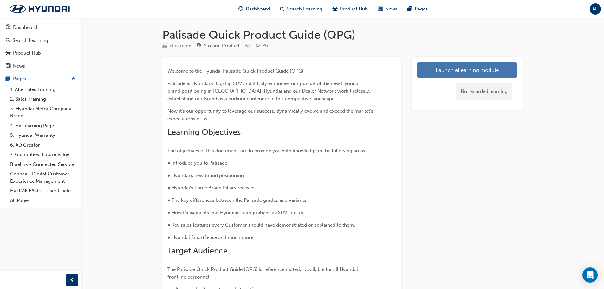
click at [298, 76] on link "Launch eLearning module" at bounding box center [466, 70] width 101 height 16
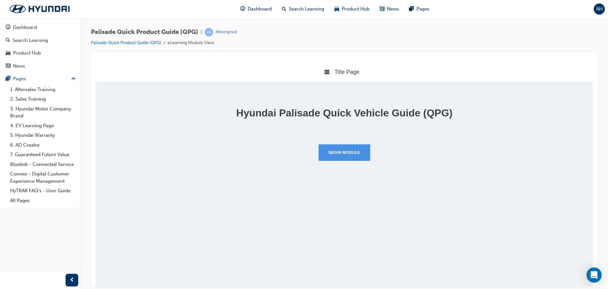
click at [298, 157] on button "Begin Module" at bounding box center [345, 152] width 52 height 16
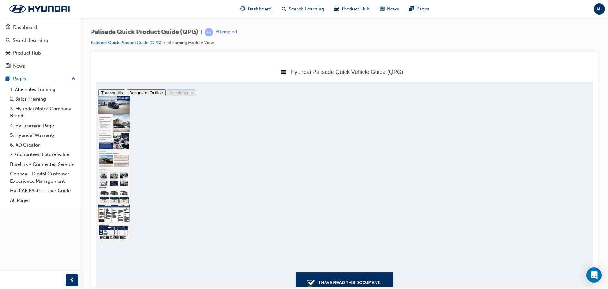
click at [127, 96] on button "Document Outline" at bounding box center [146, 92] width 39 height 7
click at [106, 96] on button "Thumbnails" at bounding box center [112, 92] width 27 height 7
click at [190, 74] on div "Hyundai Palisade Quick Vehicle Guide (QPG)" at bounding box center [344, 71] width 497 height 20
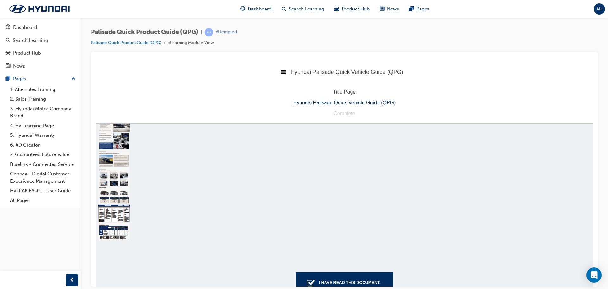
click at [281, 74] on span at bounding box center [283, 71] width 5 height 9
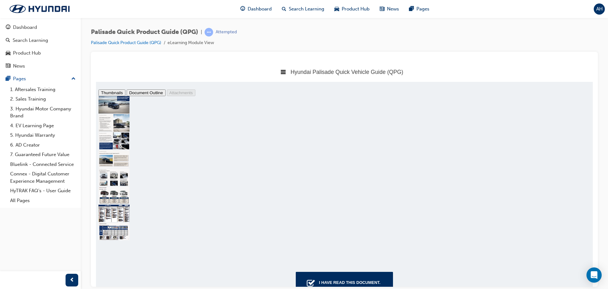
click at [281, 73] on icon at bounding box center [283, 71] width 5 height 4
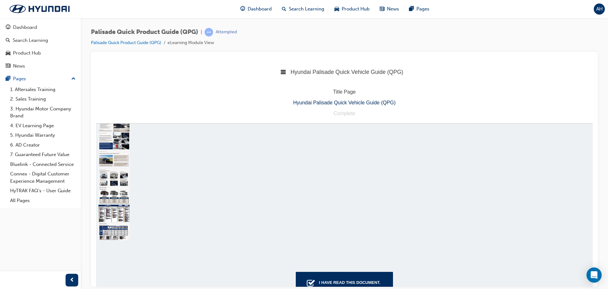
click at [281, 73] on icon at bounding box center [283, 71] width 5 height 5
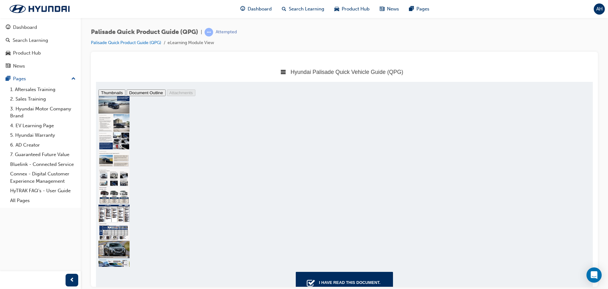
scroll to position [127, 0]
type input "1"
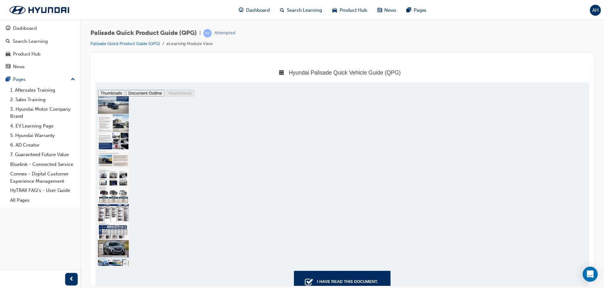
scroll to position [0, 0]
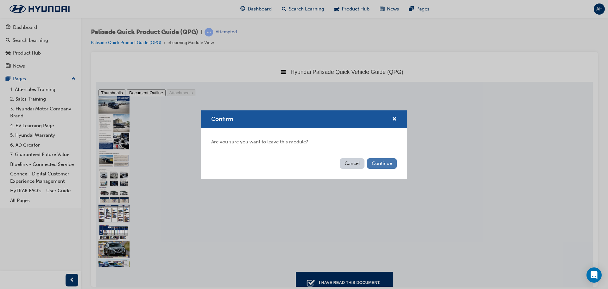
click at [298, 162] on button "Continue" at bounding box center [382, 163] width 30 height 10
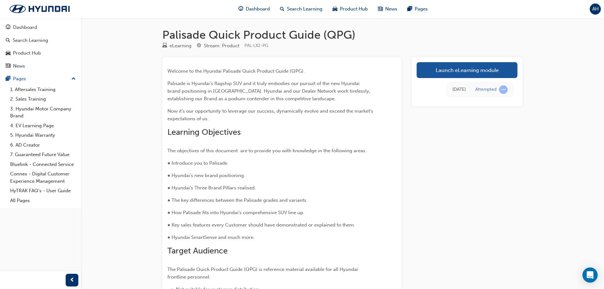
scroll to position [181, 0]
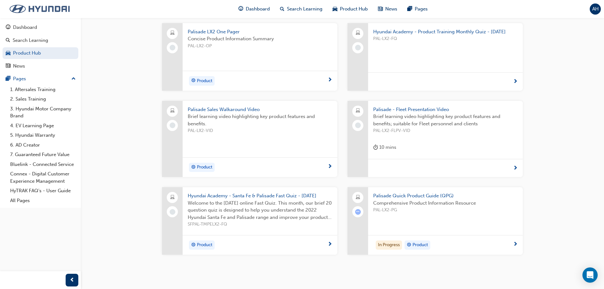
scroll to position [22, 0]
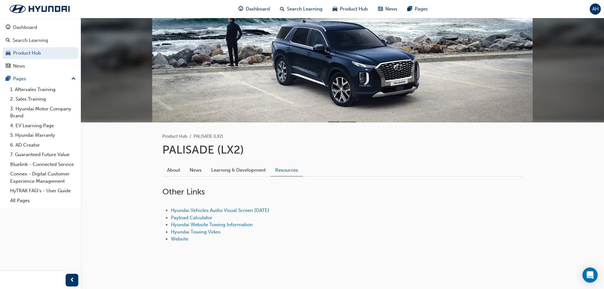
scroll to position [63, 0]
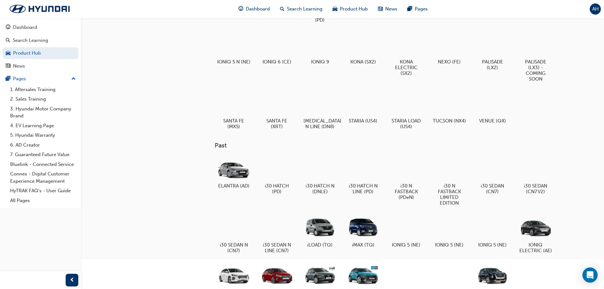
scroll to position [203, 0]
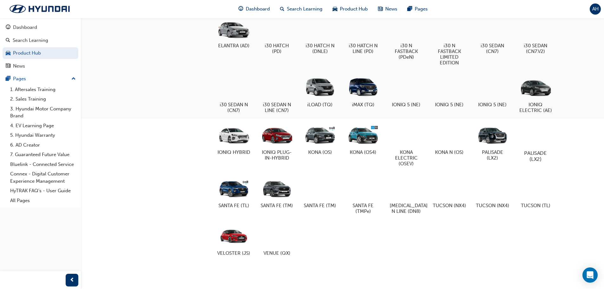
click at [298, 156] on h5 "PALISADE (LX2)" at bounding box center [534, 156] width 35 height 12
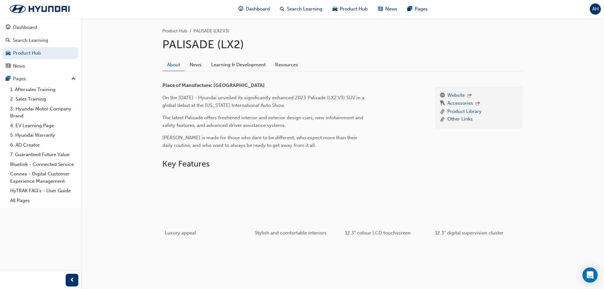
scroll to position [127, 0]
click at [235, 68] on link "Learning & Development" at bounding box center [238, 65] width 64 height 12
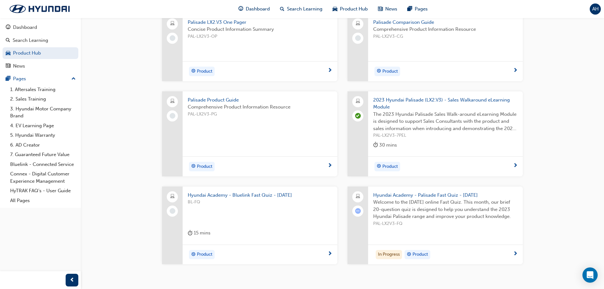
scroll to position [212, 0]
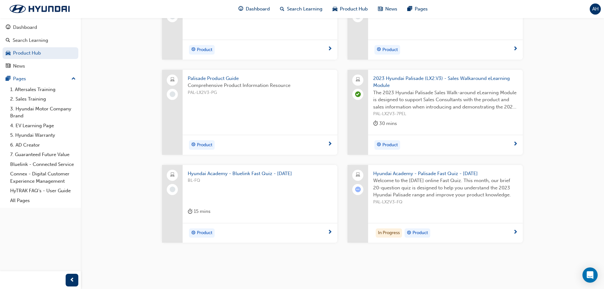
click at [222, 79] on span "Palisade Product Guide" at bounding box center [260, 78] width 144 height 7
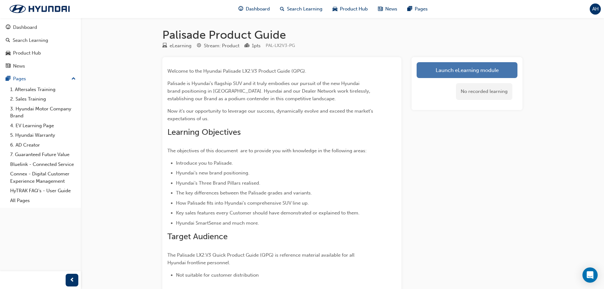
click at [298, 68] on link "Launch eLearning module" at bounding box center [466, 70] width 101 height 16
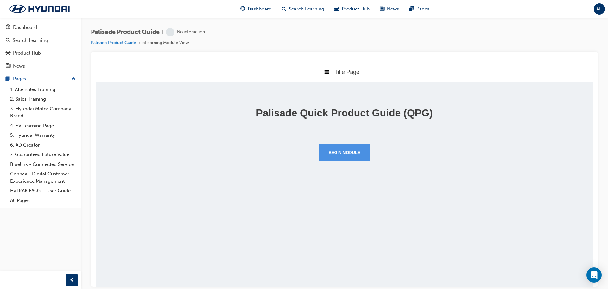
click at [298, 152] on button "Begin Module" at bounding box center [345, 152] width 52 height 16
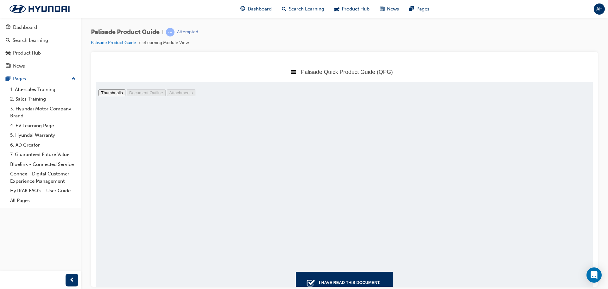
type input "1"
type input "autom"
type input "6"
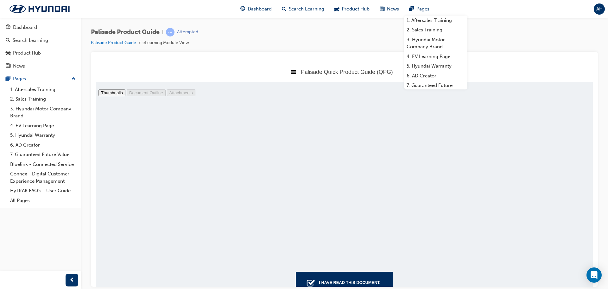
type input "automa"
type input "12"
drag, startPoint x: 149, startPoint y: 103, endPoint x: 99, endPoint y: 104, distance: 49.4
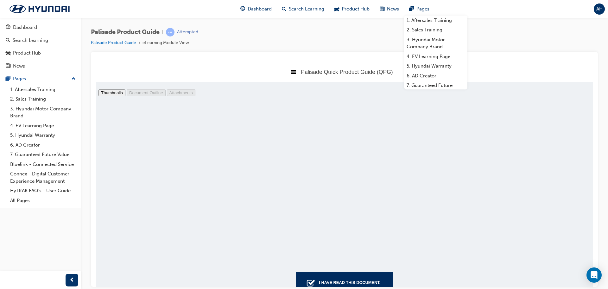
type input "nappa"
type input "14"
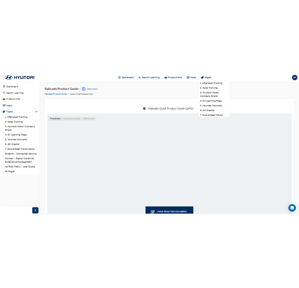
scroll to position [2223, 0]
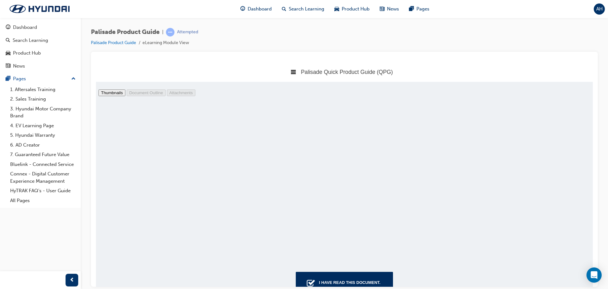
type input "nappa"
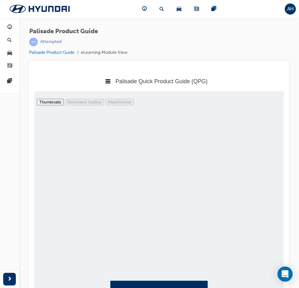
scroll to position [1703, 0]
type input "13"
select select "custom"
type input "14"
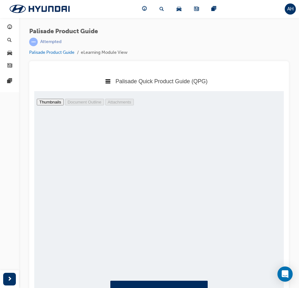
select select "custom"
drag, startPoint x: 78, startPoint y: 111, endPoint x: 44, endPoint y: 107, distance: 34.1
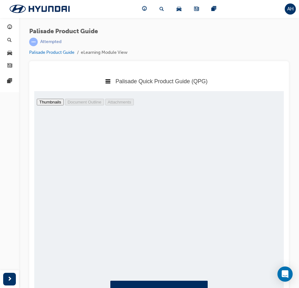
type input "rea"
type input "15"
select select "custom"
type input "rear"
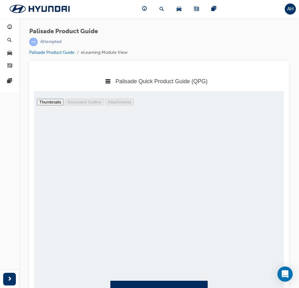
type input "17"
select select "custom"
type input "rear view"
type input "24"
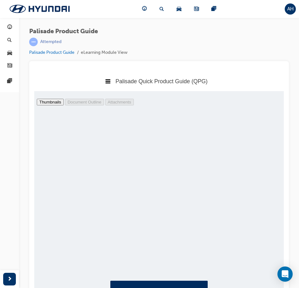
select select "custom"
drag, startPoint x: 69, startPoint y: 113, endPoint x: 90, endPoint y: 122, distance: 22.7
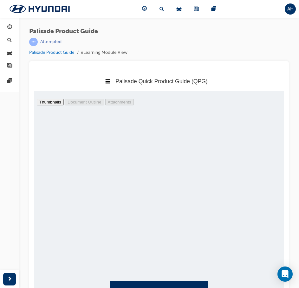
type input "rear-view camera"
type input "56"
select select "custom"
type input "rear-view camera"
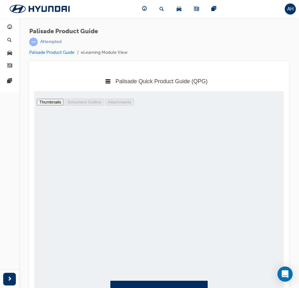
type input "10"
select select "custom"
type input "11"
select select "custom"
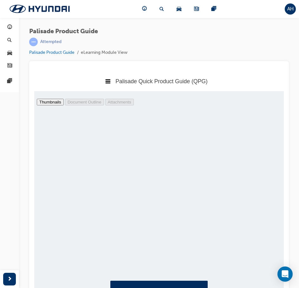
scroll to position [1873, 0]
type input "10"
select select "custom"
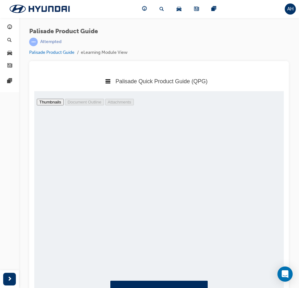
type input "56"
select select "custom"
drag, startPoint x: 93, startPoint y: 110, endPoint x: 55, endPoint y: 107, distance: 37.8
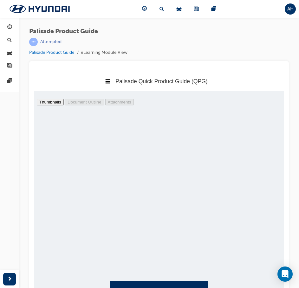
type input "hi"
type input "57"
select select "custom"
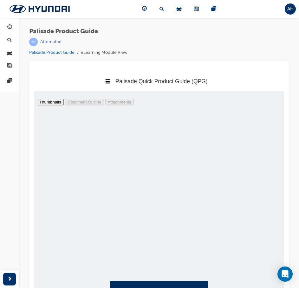
type input "h"
type input "sat"
type input "7"
select select "custom"
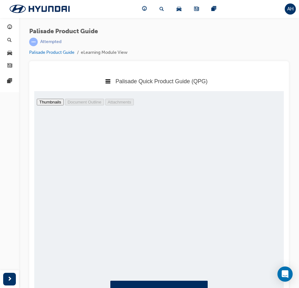
type input "8"
select select "custom"
type input "satin"
type input "9"
select select "custom"
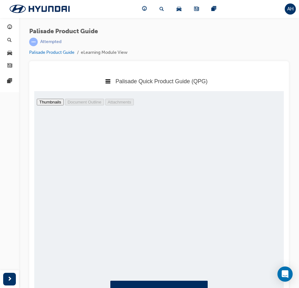
scroll to position [1459, 68]
type input "8"
select select "custom"
type input "satin"
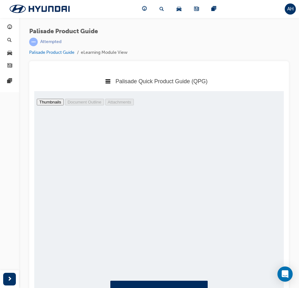
scroll to position [1364, 37]
type input "9"
select select "custom"
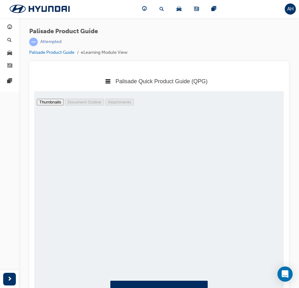
drag, startPoint x: 79, startPoint y: 112, endPoint x: 54, endPoint y: 110, distance: 25.8
type input "bo"
type input "10"
select select "custom"
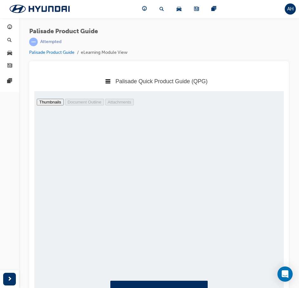
scroll to position [1679, 0]
type input "body"
type input "17"
select select "custom"
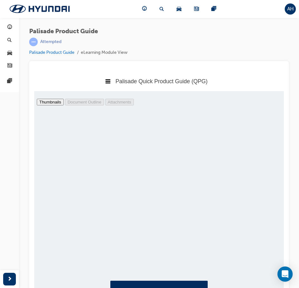
type input "18"
select select "custom"
type input "17"
select select "custom"
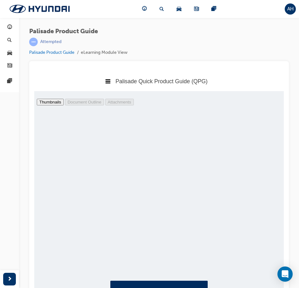
type input "body"
select select "custom"
type input "16"
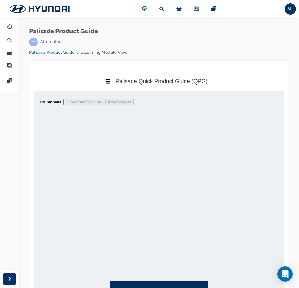
select select "custom"
type input "15"
select select "custom"
type input "14"
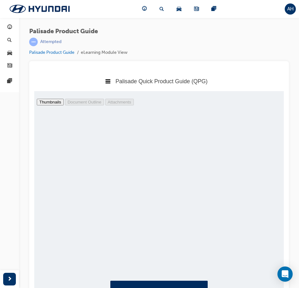
select select "custom"
type input "15"
select select "custom"
type input "16"
select select "custom"
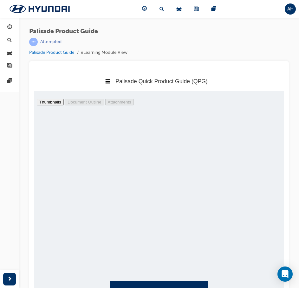
type input "17"
select select "custom"
type input "18"
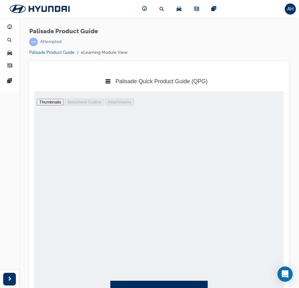
select select "custom"
type input "17"
select select "custom"
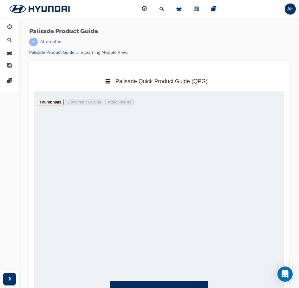
type input "29"
select select "custom"
type input "30"
select select "custom"
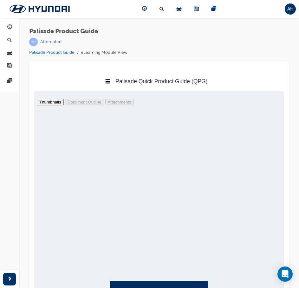
scroll to position [3514, 0]
type input "29"
select select "custom"
drag, startPoint x: 93, startPoint y: 112, endPoint x: 56, endPoint y: 111, distance: 37.7
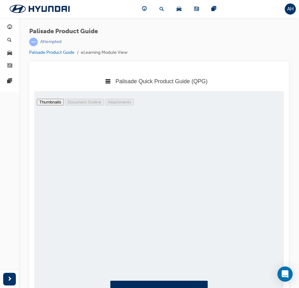
type input "dif"
type input "30"
select select "custom"
type input "diff"
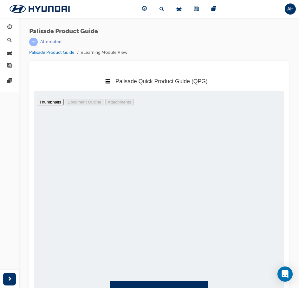
type input "38"
select select "custom"
type input "39"
select select "custom"
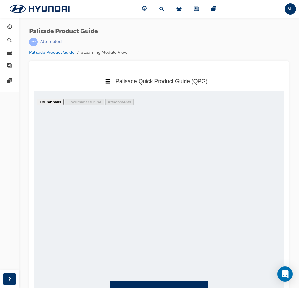
type input "d"
type input "wheel"
type input "40"
select select "custom"
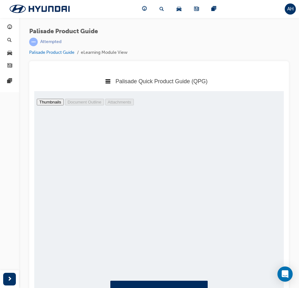
type input "wheel"
type input "43"
select select "custom"
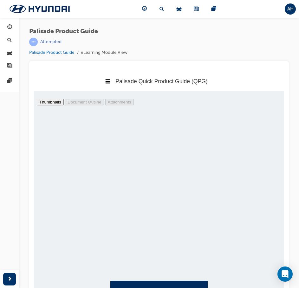
type input "40"
select select "custom"
type input "39"
select select "custom"
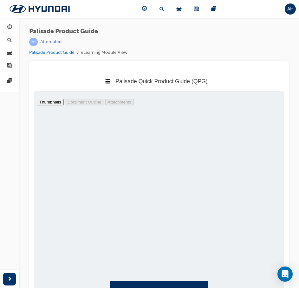
scroll to position [4672, 0]
type input "43"
select select "custom"
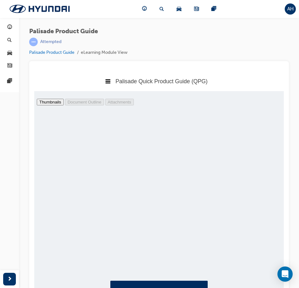
type input "47"
select select "custom"
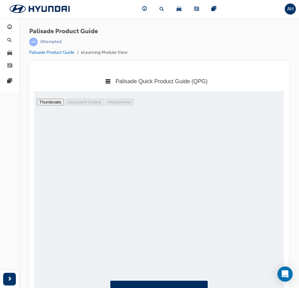
type input "50"
select select "custom"
drag, startPoint x: 75, startPoint y: 112, endPoint x: 39, endPoint y: 103, distance: 37.3
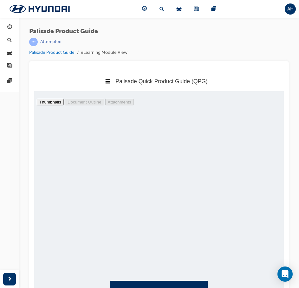
scroll to position [6013, 0]
type input "20""
type input "7"
select select "custom"
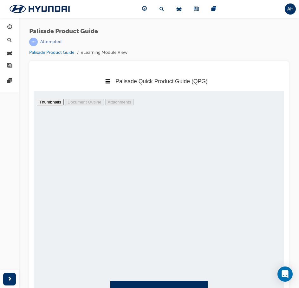
type input "8"
select select "custom"
type input "20""
type input "9"
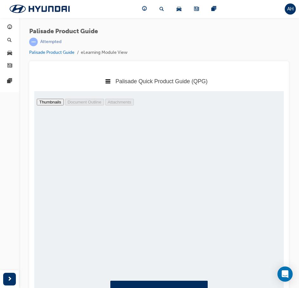
select select "custom"
type input "8"
select select "custom"
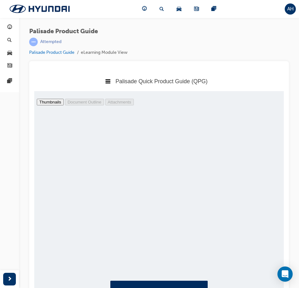
type input "9"
select select "custom"
drag, startPoint x: 85, startPoint y: 111, endPoint x: 49, endPoint y: 104, distance: 36.2
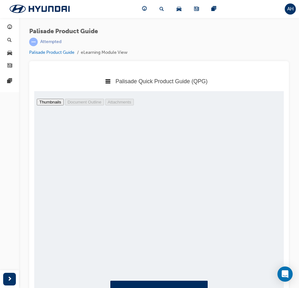
drag, startPoint x: 70, startPoint y: 109, endPoint x: 36, endPoint y: 102, distance: 35.0
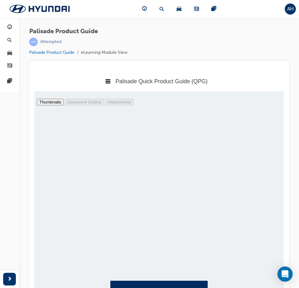
type input "sunroof"
type input "10"
select select "custom"
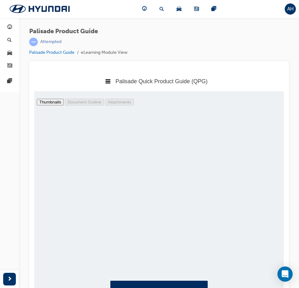
type input "9"
select select "custom"
type input "10"
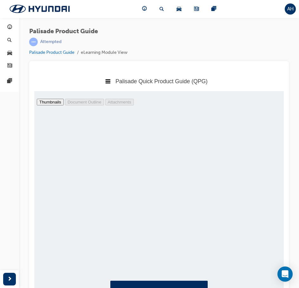
select select "1"
type input "10"
type input "sunroof"
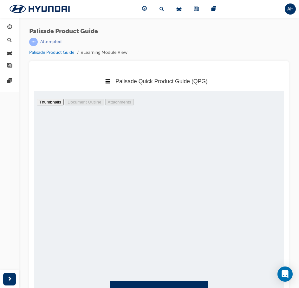
scroll to position [1953, 9]
type input "13"
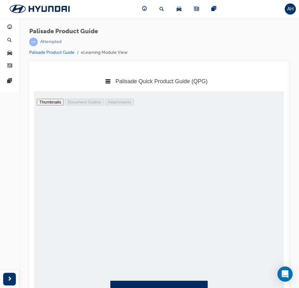
drag, startPoint x: 36, startPoint y: 113, endPoint x: -6, endPoint y: 112, distance: 41.5
type input "htr"
type input "33"
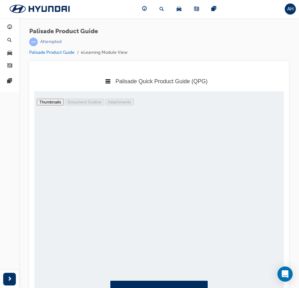
type input "htrac"
type input "34"
drag, startPoint x: 99, startPoint y: 112, endPoint x: 60, endPoint y: 113, distance: 38.7
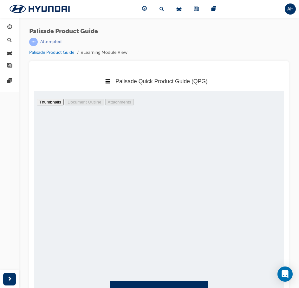
type input "dark"
type input "8"
type input "dark"
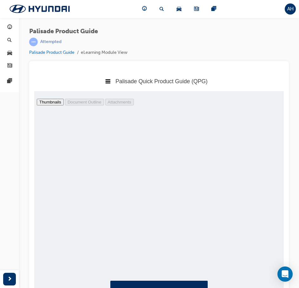
type input "9"
type input "dark met"
type input "10"
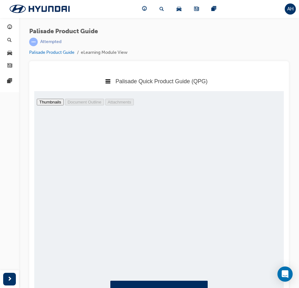
type input "dark metall"
type input "9"
type input "dark metallic"
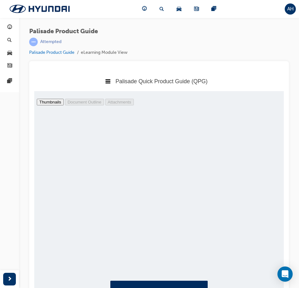
type input "9"
type input "dark metallic"
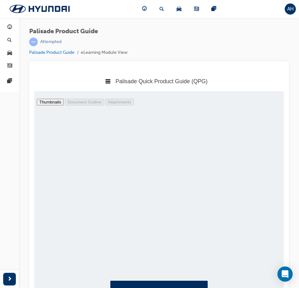
type input "9"
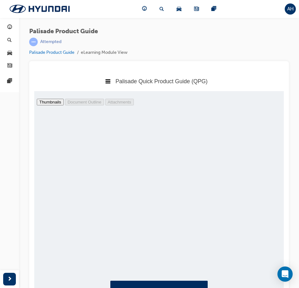
drag, startPoint x: 115, startPoint y: 114, endPoint x: 61, endPoint y: 108, distance: 54.2
type input "2"
type input "10"
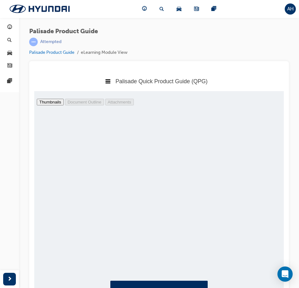
type input "2nd row"
type input "40"
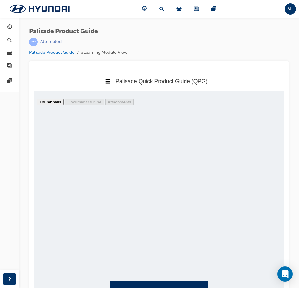
drag, startPoint x: 96, startPoint y: 113, endPoint x: 42, endPoint y: 112, distance: 54.8
type input "fuel"
type input "29"
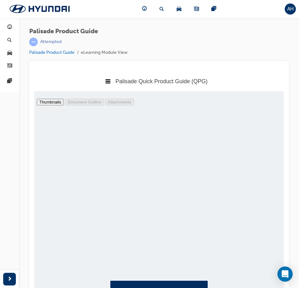
scroll to position [4845, 65]
type input "fuel"
type input "31"
drag, startPoint x: 79, startPoint y: 112, endPoint x: 56, endPoint y: 107, distance: 23.7
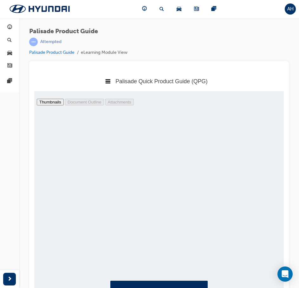
type input "e"
type input "paint"
type input "9"
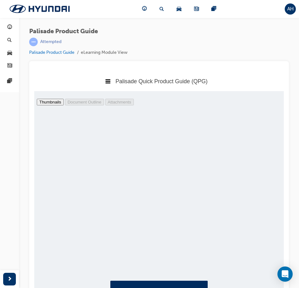
scroll to position [1337, 0]
type input "paint"
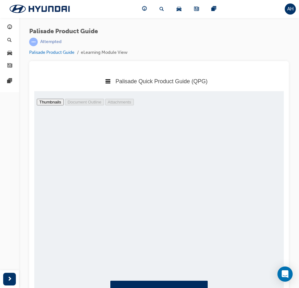
scroll to position [1352, 65]
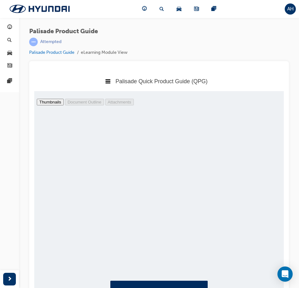
type input "8"
drag, startPoint x: 105, startPoint y: 115, endPoint x: 25, endPoint y: 104, distance: 80.6
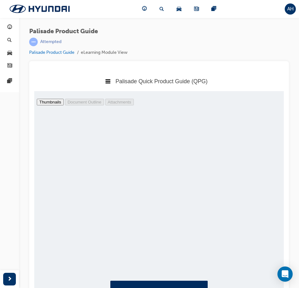
type input "colour"
type input "9"
type input "colour"
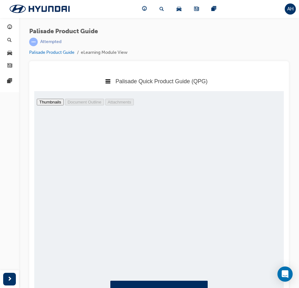
type input "14"
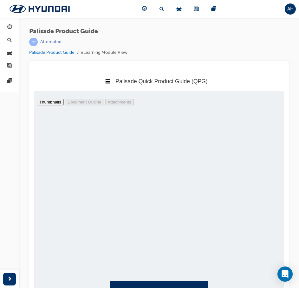
scroll to position [2281, 32]
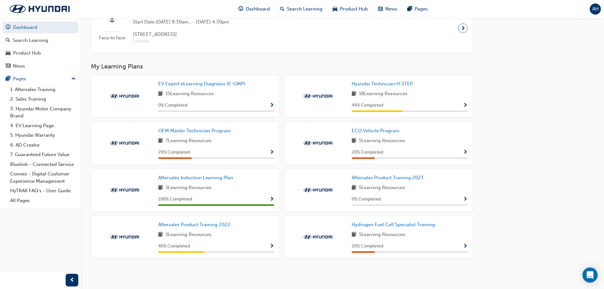
scroll to position [442, 0]
click at [217, 226] on span "Aftersales Product Training 2022" at bounding box center [194, 224] width 72 height 6
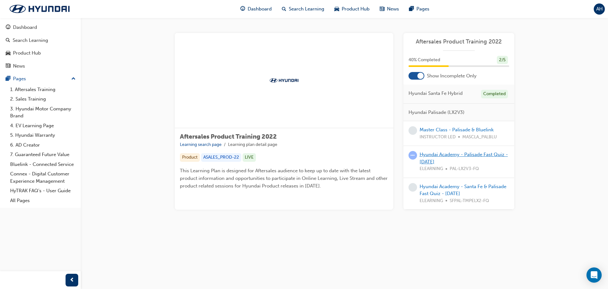
click at [426, 160] on link "Hyundai Academy - Palisade Fast Quiz - [DATE]" at bounding box center [464, 157] width 88 height 13
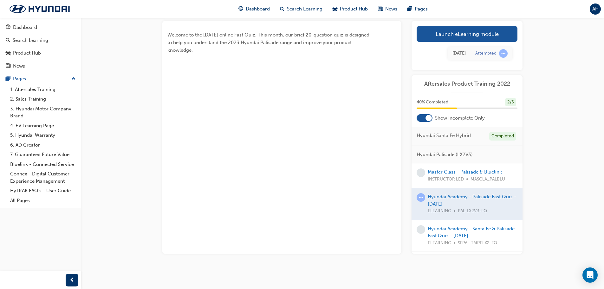
scroll to position [37, 0]
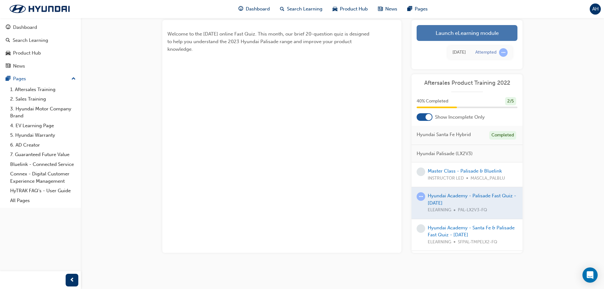
click at [495, 35] on link "Launch eLearning module" at bounding box center [466, 33] width 101 height 16
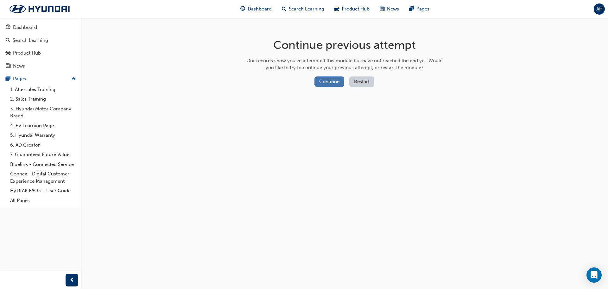
click at [339, 85] on button "Continue" at bounding box center [330, 81] width 30 height 10
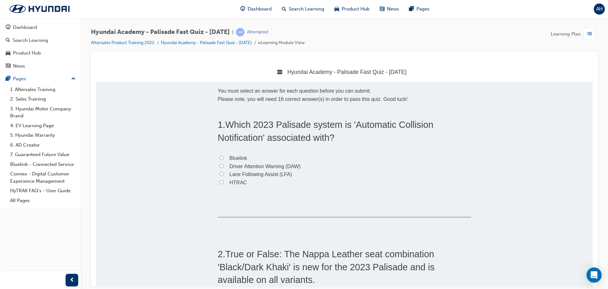
drag, startPoint x: 237, startPoint y: 160, endPoint x: 244, endPoint y: 162, distance: 6.9
click at [237, 160] on span "Bluelink" at bounding box center [239, 157] width 18 height 5
click at [224, 159] on input "Bluelink" at bounding box center [222, 157] width 4 height 4
radio input "true"
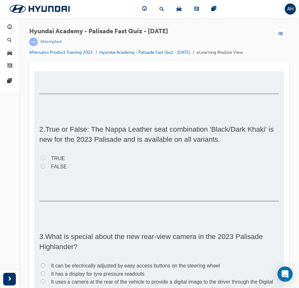
scroll to position [119, 0]
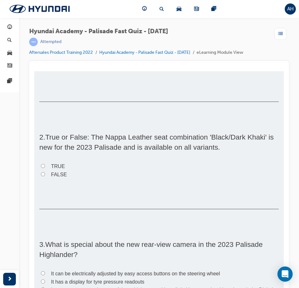
drag, startPoint x: 48, startPoint y: 174, endPoint x: 68, endPoint y: 185, distance: 23.0
click at [48, 174] on label "FALSE" at bounding box center [158, 175] width 239 height 8
click at [45, 174] on input "FALSE" at bounding box center [43, 174] width 4 height 4
radio input "true"
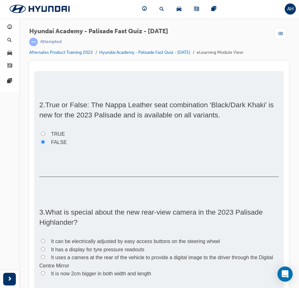
scroll to position [214, 0]
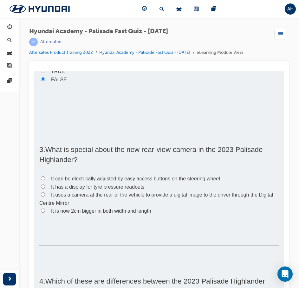
click at [117, 195] on span "It uses a camera at the rear of the vehicle to provide a digital image to the d…" at bounding box center [155, 199] width 233 height 14
click at [45, 195] on input "It uses a camera at the rear of the vehicle to provide a digital image to the d…" at bounding box center [43, 195] width 4 height 4
radio input "true"
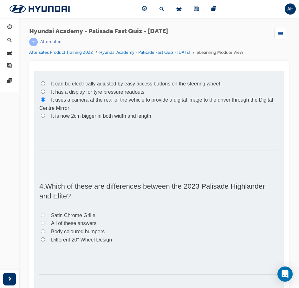
scroll to position [341, 0]
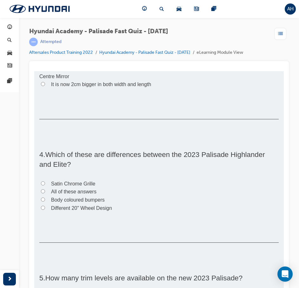
click at [53, 206] on span "Different 20" Wheel Design" at bounding box center [81, 208] width 61 height 5
click at [45, 206] on input "Different 20" Wheel Design" at bounding box center [43, 208] width 4 height 4
radio input "true"
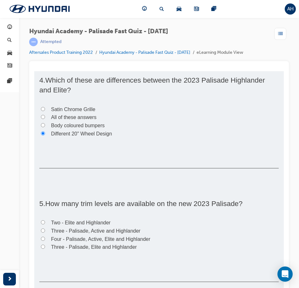
scroll to position [436, 0]
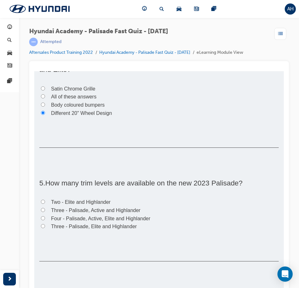
click at [88, 203] on span "Two - Elite and Highlander" at bounding box center [81, 202] width 60 height 5
click at [45, 203] on input "Two - Elite and Highlander" at bounding box center [43, 202] width 4 height 4
radio input "true"
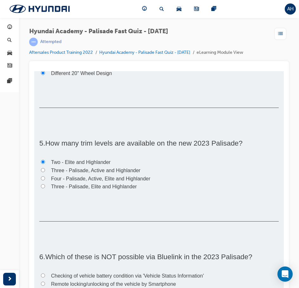
scroll to position [562, 0]
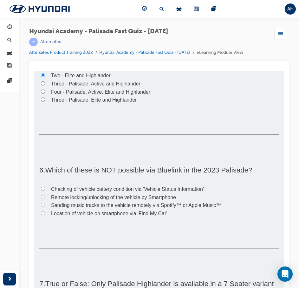
drag, startPoint x: 163, startPoint y: 202, endPoint x: 184, endPoint y: 219, distance: 26.4
click at [163, 202] on label "Sending music tracks to the vehicle remotely via Spotify™ or Apple Music™" at bounding box center [158, 205] width 239 height 8
click at [45, 203] on input "Sending music tracks to the vehicle remotely via Spotify™ or Apple Music™" at bounding box center [43, 205] width 4 height 4
radio input "true"
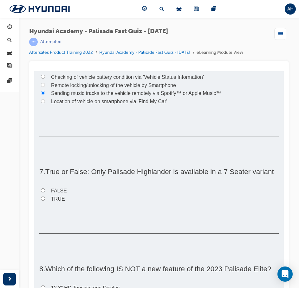
scroll to position [689, 0]
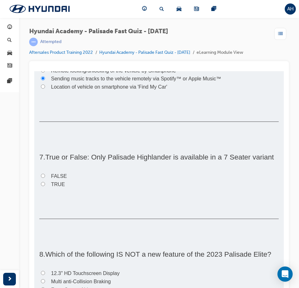
click at [58, 179] on span "FALSE" at bounding box center [59, 176] width 16 height 5
click at [45, 178] on input "FALSE" at bounding box center [43, 176] width 4 height 4
radio input "true"
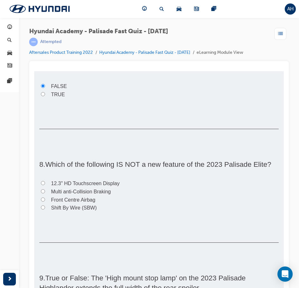
scroll to position [784, 0]
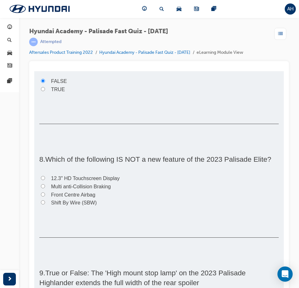
click at [66, 181] on span "12.3" HD Touchscreen Display" at bounding box center [85, 178] width 68 height 5
click at [45, 180] on input "12.3" HD Touchscreen Display" at bounding box center [43, 178] width 4 height 4
radio input "true"
click at [82, 189] on span "Multi anti-Collision Braking" at bounding box center [81, 186] width 60 height 5
click at [45, 189] on input "Multi anti-Collision Braking" at bounding box center [43, 186] width 4 height 4
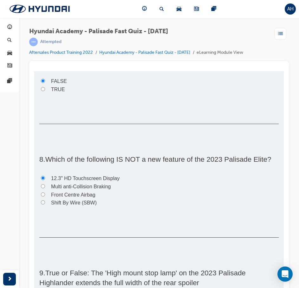
radio input "true"
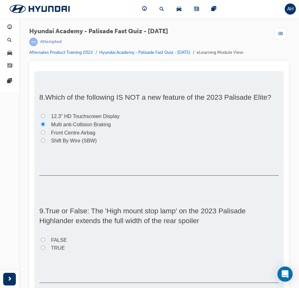
scroll to position [879, 0]
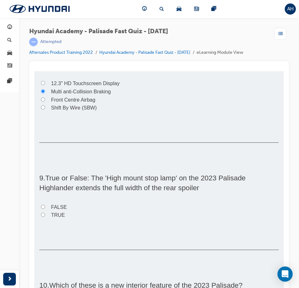
drag, startPoint x: 60, startPoint y: 217, endPoint x: 93, endPoint y: 222, distance: 33.9
click at [60, 210] on span "FALSE" at bounding box center [59, 207] width 16 height 5
click at [45, 209] on input "FALSE" at bounding box center [43, 207] width 4 height 4
radio input "true"
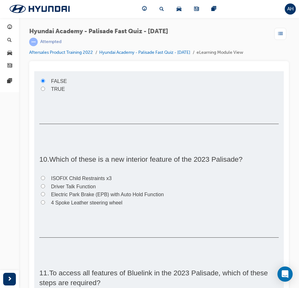
scroll to position [1006, 0]
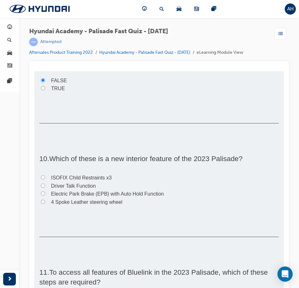
click at [104, 205] on span "4 Spoke Leather steering wheel" at bounding box center [86, 202] width 71 height 5
click at [45, 204] on input "4 Spoke Leather steering wheel" at bounding box center [43, 202] width 4 height 4
radio input "true"
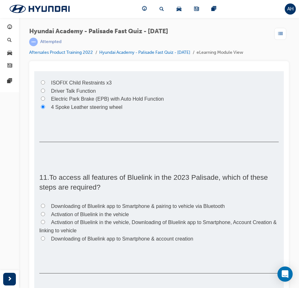
scroll to position [1133, 0]
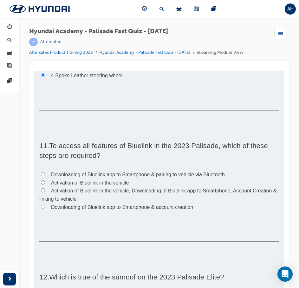
click at [152, 201] on span "Activation of Bluelink in the vehicle, Downloading of Bluelink app to Smartphon…" at bounding box center [157, 195] width 237 height 14
click at [45, 193] on input "Activation of Bluelink in the vehicle, Downloading of Bluelink app to Smartphon…" at bounding box center [43, 191] width 4 height 4
radio input "true"
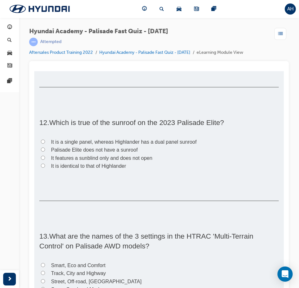
scroll to position [1291, 0]
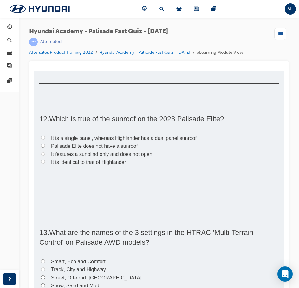
drag, startPoint x: 181, startPoint y: 145, endPoint x: 186, endPoint y: 152, distance: 8.6
click at [181, 141] on span "It is a single panel, whereas Highlander has a dual panel sunroof" at bounding box center [123, 138] width 145 height 5
click at [45, 140] on input "It is a single panel, whereas Highlander has a dual panel sunroof" at bounding box center [43, 138] width 4 height 4
radio input "true"
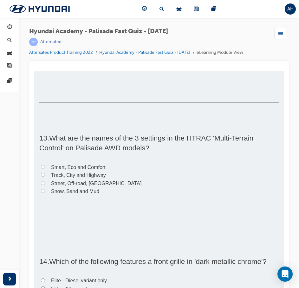
scroll to position [1386, 0]
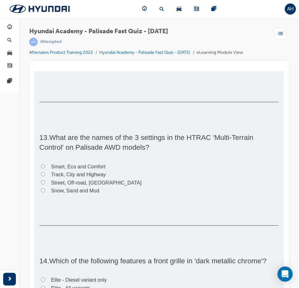
click at [92, 194] on span "Snow, Sand and Mud" at bounding box center [75, 190] width 48 height 5
click at [45, 193] on input "Snow, Sand and Mud" at bounding box center [43, 191] width 4 height 4
radio input "true"
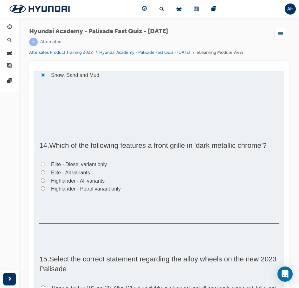
scroll to position [1513, 0]
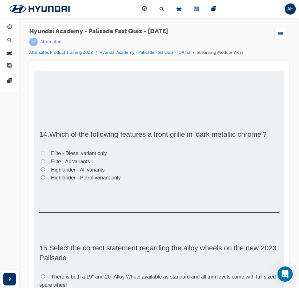
click at [80, 164] on span "Elite - All variants" at bounding box center [70, 161] width 39 height 5
click at [45, 163] on input "Elite - All variants" at bounding box center [43, 161] width 4 height 4
radio input "true"
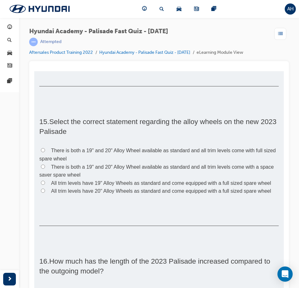
scroll to position [1640, 0]
drag, startPoint x: 121, startPoint y: 201, endPoint x: 125, endPoint y: 201, distance: 4.1
click at [121, 194] on span "All trim levels have 20" Alloy Wheels as standard and come equipped with a full…" at bounding box center [161, 190] width 220 height 5
click at [45, 193] on input "All trim levels have 20" Alloy Wheels as standard and come equipped with a full…" at bounding box center [43, 191] width 4 height 4
radio input "true"
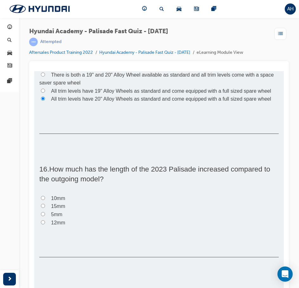
scroll to position [1735, 0]
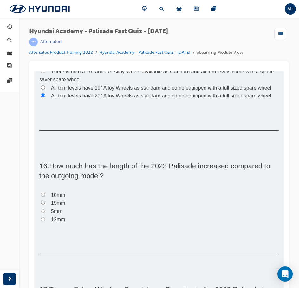
click at [57, 206] on span "15mm" at bounding box center [58, 203] width 14 height 5
click at [45, 205] on input "15mm" at bounding box center [43, 203] width 4 height 4
radio input "true"
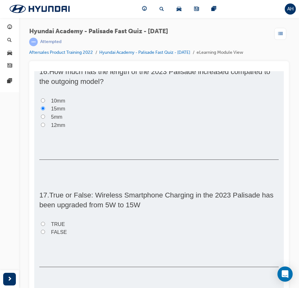
scroll to position [1830, 0]
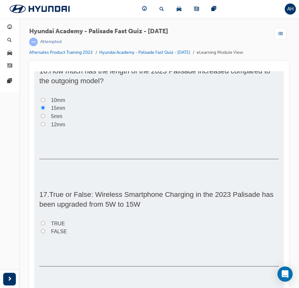
click at [49, 228] on label "TRUE" at bounding box center [158, 224] width 239 height 8
click at [45, 226] on input "TRUE" at bounding box center [43, 223] width 4 height 4
radio input "true"
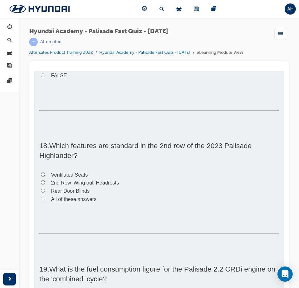
scroll to position [1988, 0]
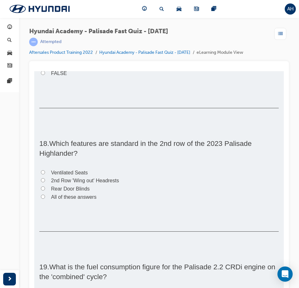
click at [80, 176] on span "Ventilated Seats" at bounding box center [69, 172] width 37 height 5
click at [45, 175] on input "Ventilated Seats" at bounding box center [43, 172] width 4 height 4
radio input "true"
drag, startPoint x: 72, startPoint y: 208, endPoint x: 80, endPoint y: 208, distance: 7.3
click at [72, 200] on span "All of these answers" at bounding box center [73, 197] width 45 height 5
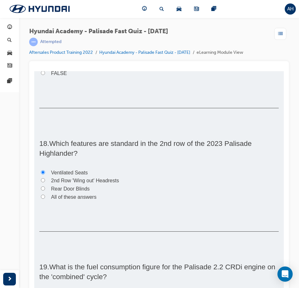
click at [45, 199] on input "All of these answers" at bounding box center [43, 197] width 4 height 4
radio input "true"
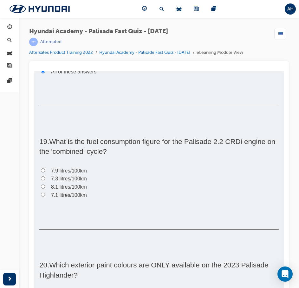
scroll to position [2115, 0]
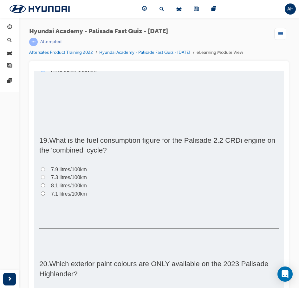
click at [65, 180] on span "7.3 litres/100km" at bounding box center [69, 177] width 36 height 5
click at [45, 179] on input "7.3 litres/100km" at bounding box center [43, 177] width 4 height 4
radio input "true"
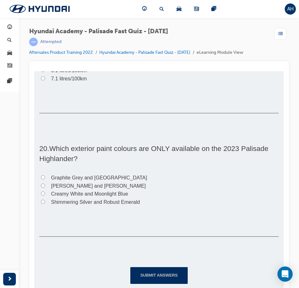
scroll to position [2241, 0]
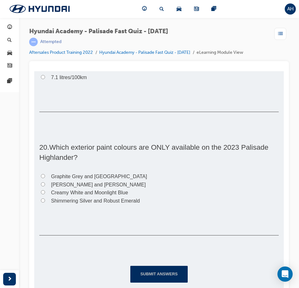
drag, startPoint x: 107, startPoint y: 184, endPoint x: 115, endPoint y: 188, distance: 8.9
click at [107, 184] on span "[PERSON_NAME] and [PERSON_NAME]" at bounding box center [98, 184] width 95 height 5
click at [45, 184] on input "[PERSON_NAME] and [PERSON_NAME]" at bounding box center [43, 184] width 4 height 4
radio input "true"
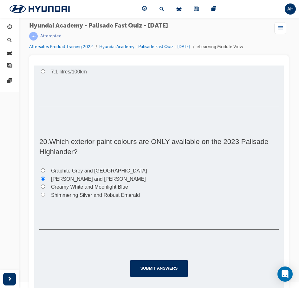
scroll to position [7, 0]
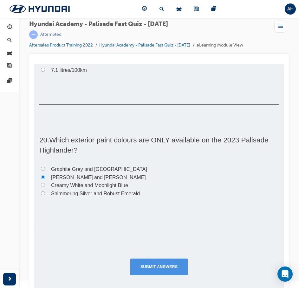
click at [150, 266] on button "Submit Answers" at bounding box center [159, 267] width 58 height 16
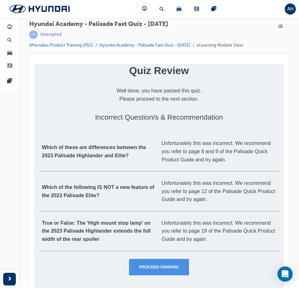
click at [157, 270] on button "Proceed Onward" at bounding box center [159, 267] width 60 height 16
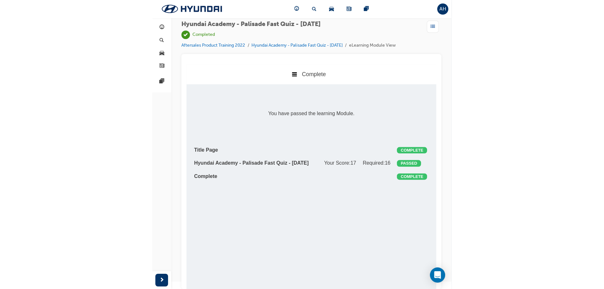
scroll to position [0, 0]
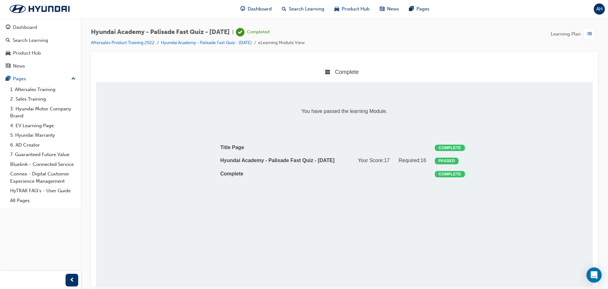
drag, startPoint x: 259, startPoint y: 11, endPoint x: 261, endPoint y: 16, distance: 5.2
click at [259, 11] on span "Dashboard" at bounding box center [260, 8] width 24 height 7
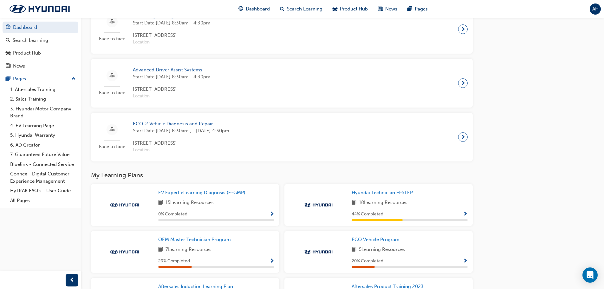
scroll to position [442, 0]
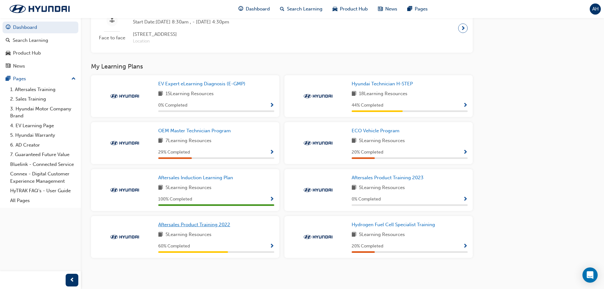
click at [223, 222] on span "Aftersales Product Training 2022" at bounding box center [194, 224] width 72 height 6
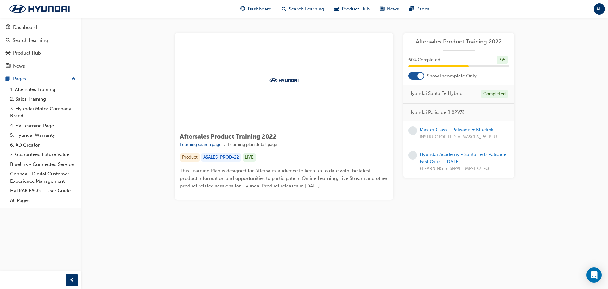
click at [436, 158] on div "Hyundai Academy - Santa Fe & Palisade Fast Quiz - May 2022 ELEARNING SFPAL-TMPE…" at bounding box center [465, 162] width 90 height 22
click at [433, 156] on link "Hyundai Academy - Santa Fe & Palisade Fast Quiz - [DATE]" at bounding box center [463, 157] width 87 height 13
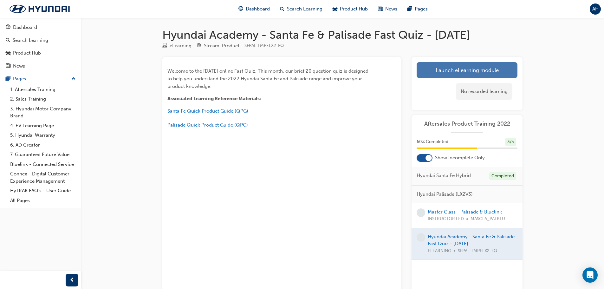
click at [444, 73] on link "Launch eLearning module" at bounding box center [466, 70] width 101 height 16
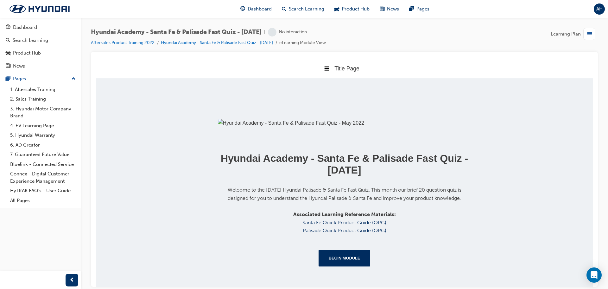
scroll to position [117, 0]
click at [338, 256] on button "Begin Module" at bounding box center [345, 257] width 52 height 16
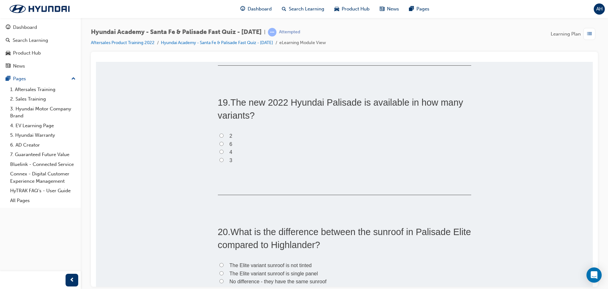
scroll to position [2406, 0]
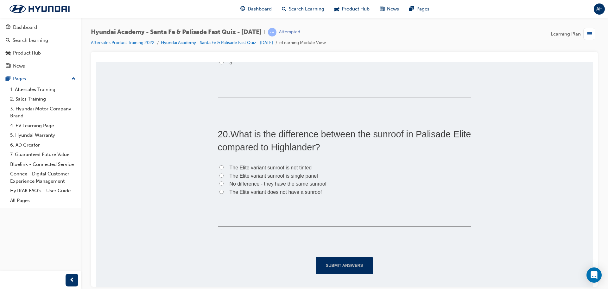
drag, startPoint x: 591, startPoint y: 100, endPoint x: 649, endPoint y: 348, distance: 254.8
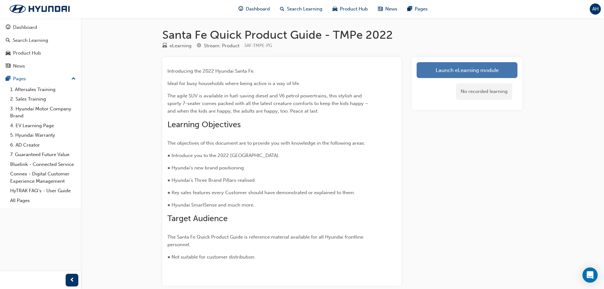
click at [432, 70] on link "Launch eLearning module" at bounding box center [466, 70] width 101 height 16
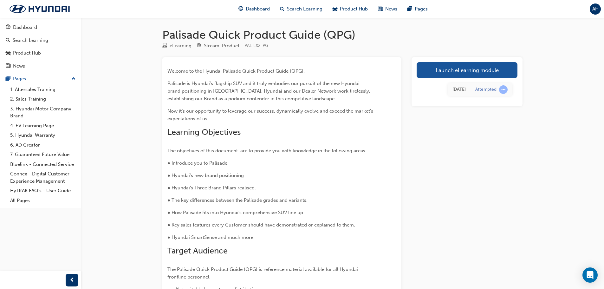
drag, startPoint x: 452, startPoint y: 68, endPoint x: 423, endPoint y: 40, distance: 40.6
click at [452, 68] on link "Launch eLearning module" at bounding box center [466, 70] width 101 height 16
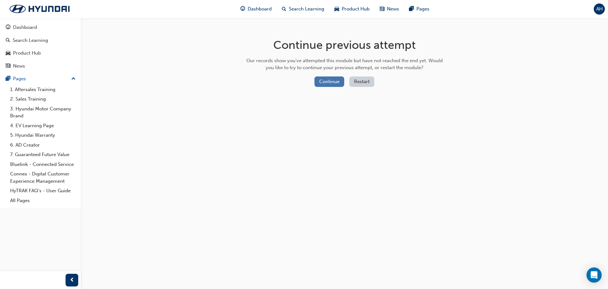
drag, startPoint x: 0, startPoint y: 0, endPoint x: 336, endPoint y: 86, distance: 347.2
click at [336, 86] on button "Continue" at bounding box center [330, 81] width 30 height 10
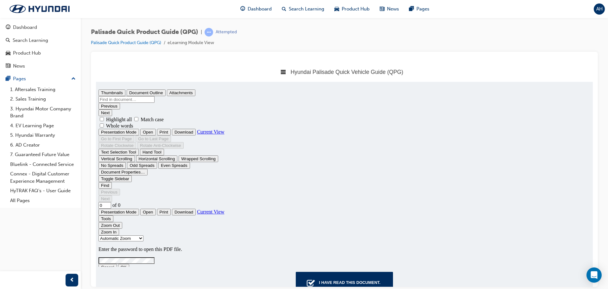
type input "1"
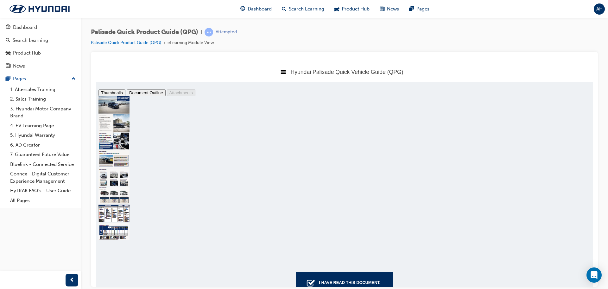
type input "fuel"
type input "15"
type input "fuel"
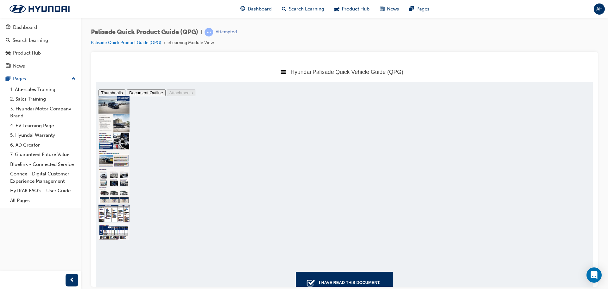
type input "19"
drag, startPoint x: 164, startPoint y: 102, endPoint x: 96, endPoint y: 94, distance: 68.5
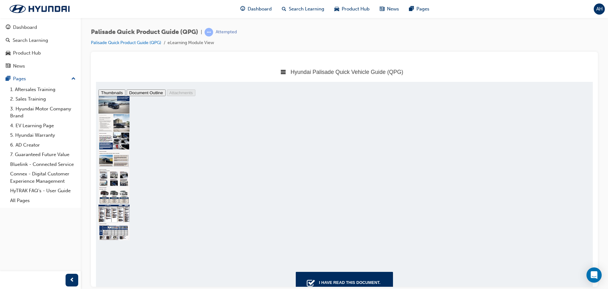
type input "driver"
type input "21"
type input "driver t"
type input "25"
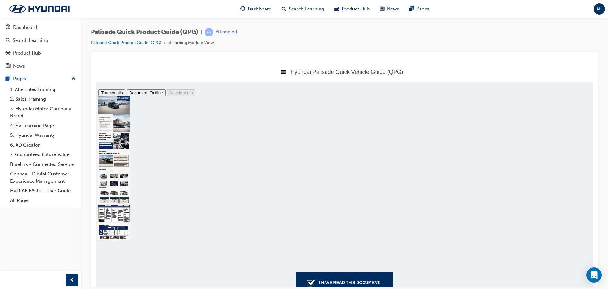
scroll to position [4125, 0]
type input "driver talk"
type input "6"
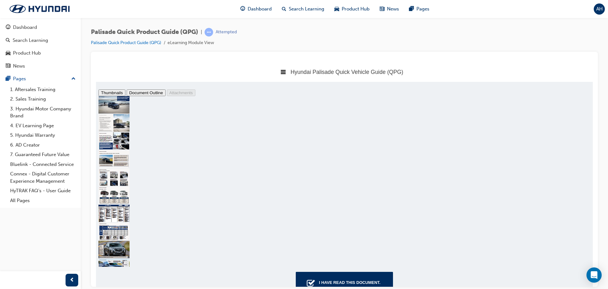
type input "driver talk"
type input "7"
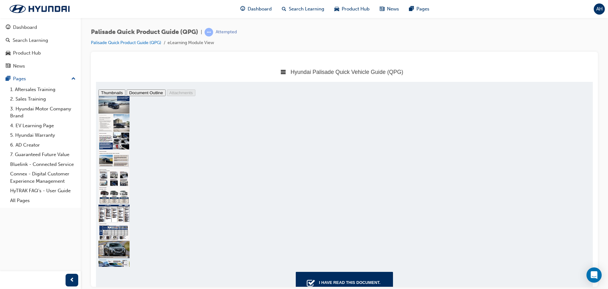
drag, startPoint x: 127, startPoint y: 105, endPoint x: 109, endPoint y: 104, distance: 17.8
type input "bee"
type input "9"
type input "beech"
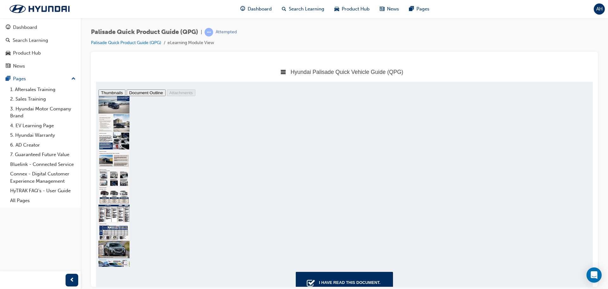
scroll to position [1333, 0]
type input "8"
drag, startPoint x: 148, startPoint y: 104, endPoint x: 92, endPoint y: 91, distance: 57.8
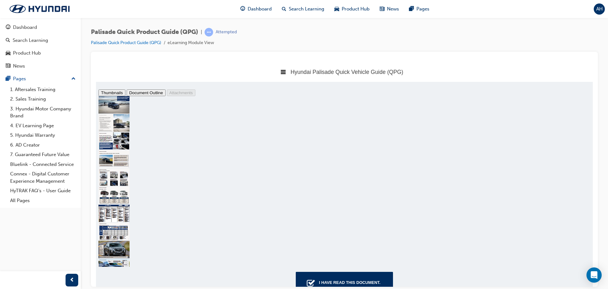
type input "bod"
type input "9"
type input "body"
type input "12"
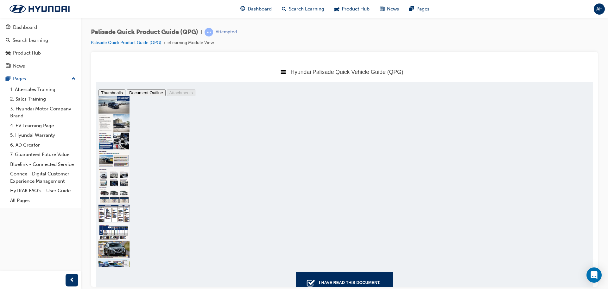
scroll to position [1853, 0]
type input "body"
type input "24"
drag, startPoint x: 152, startPoint y: 105, endPoint x: 119, endPoint y: 97, distance: 34.3
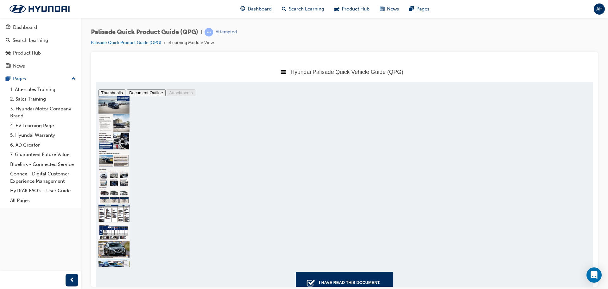
type input "enh"
type input "32"
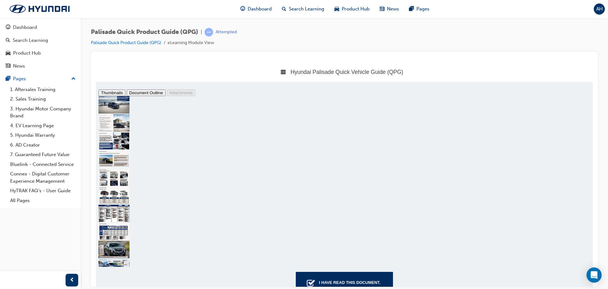
type input "enha"
type input "3"
type input "enhance"
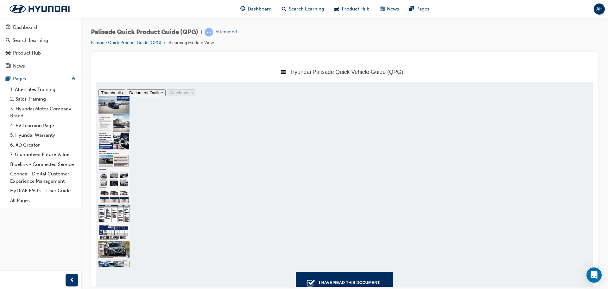
scroll to position [2075, 0]
type input "32"
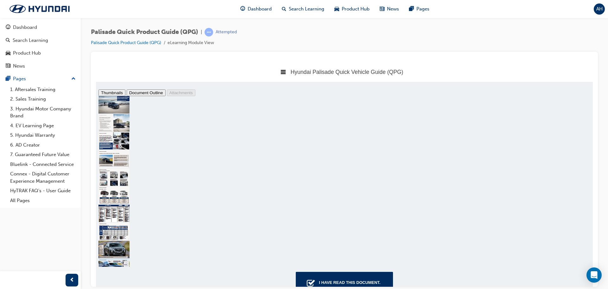
scroll to position [5264, 0]
drag, startPoint x: 166, startPoint y: 104, endPoint x: 105, endPoint y: 93, distance: 62.3
type input "elite"
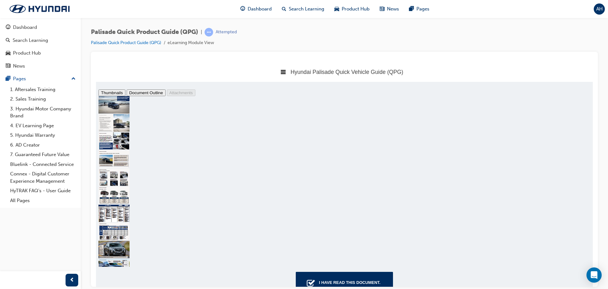
type input "38"
type input "elite"
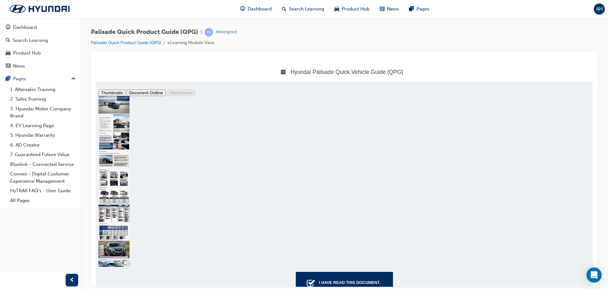
type input "7"
drag, startPoint x: 162, startPoint y: 103, endPoint x: 96, endPoint y: 92, distance: 67.1
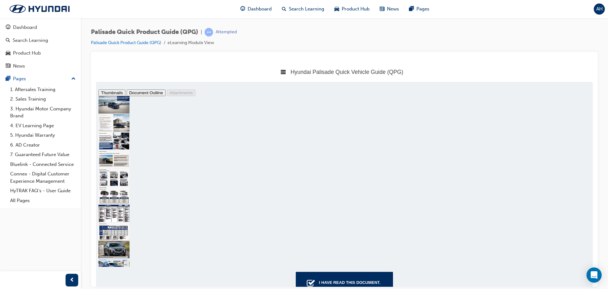
type input "20""
type input "12"
drag, startPoint x: 130, startPoint y: 103, endPoint x: 97, endPoint y: 95, distance: 34.7
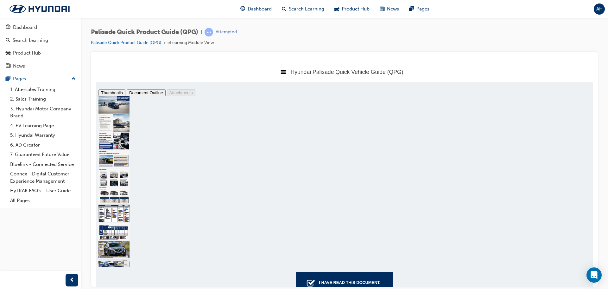
type input "sunroof"
type input "31"
type input "sunroof"
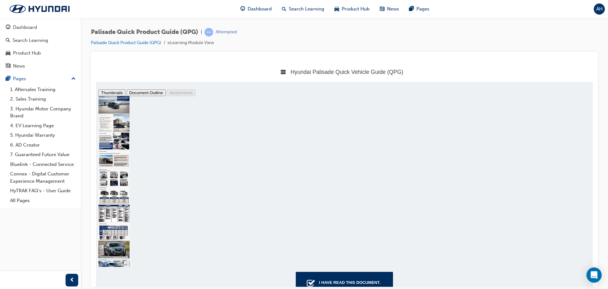
scroll to position [1424, 0]
type input "7"
